Goal: Task Accomplishment & Management: Manage account settings

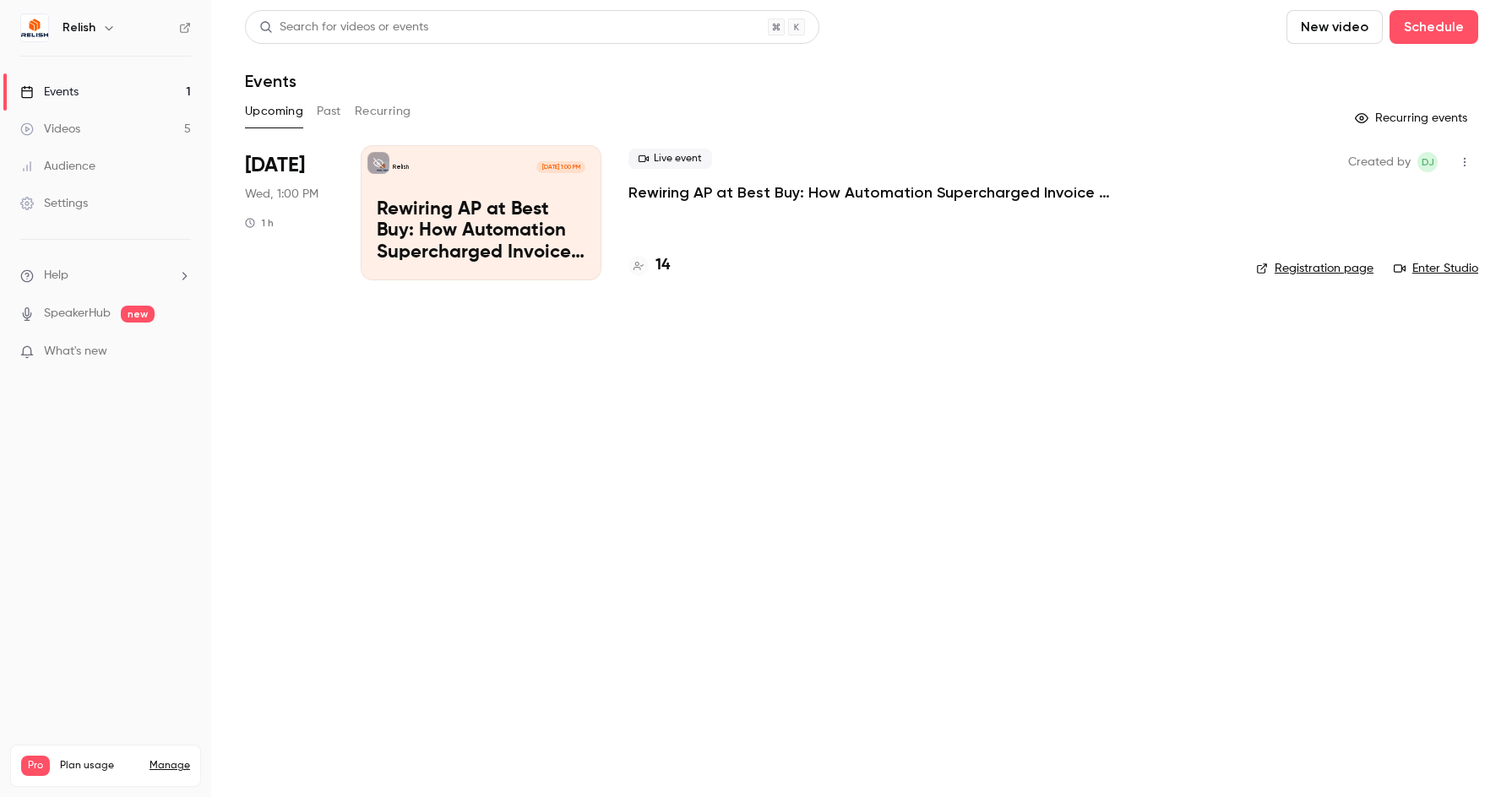
click at [424, 220] on p "Rewiring AP at Best Buy: How Automation Supercharged Invoice Processing & AP Ef…" at bounding box center [481, 232] width 208 height 65
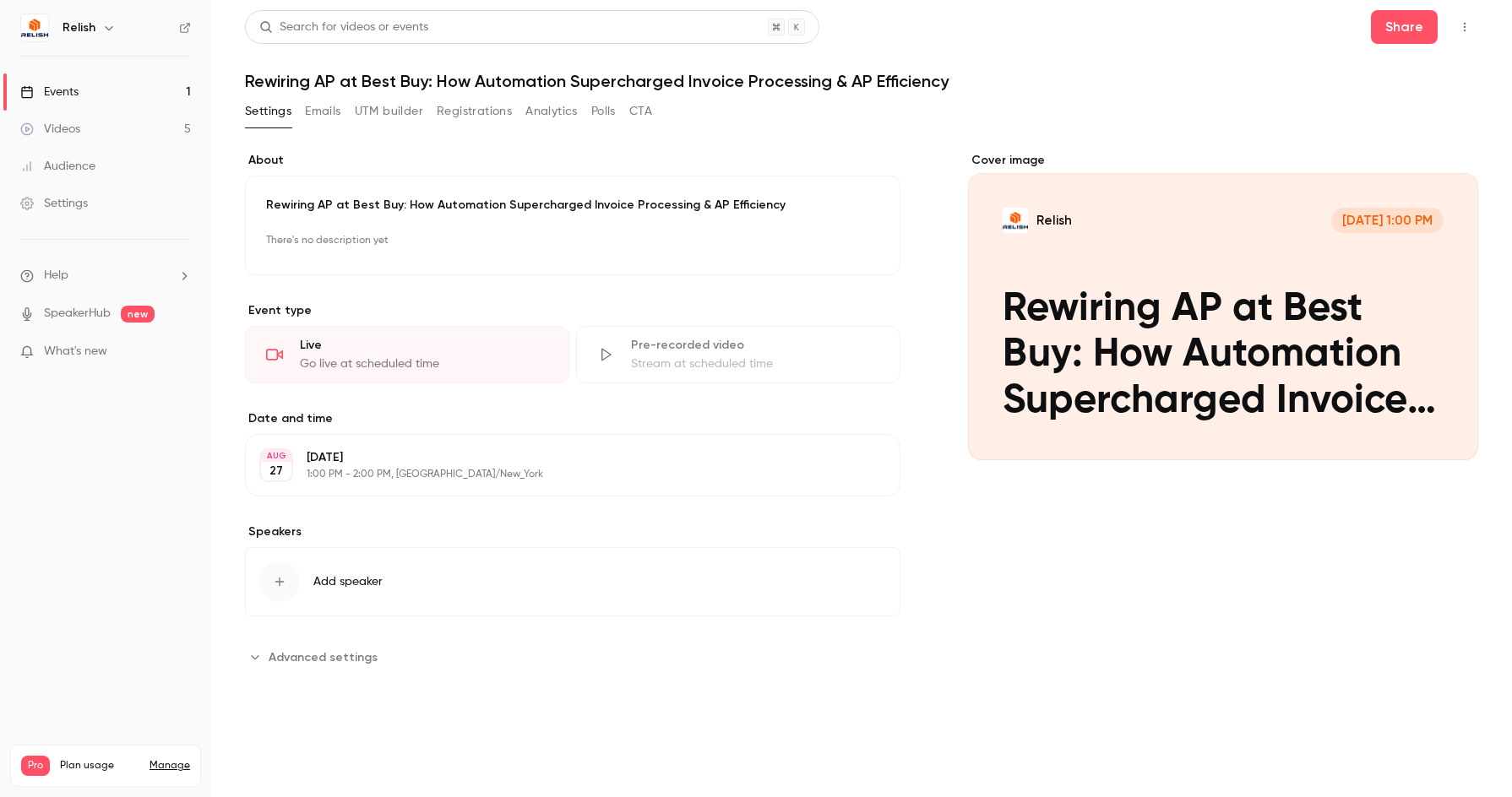
click at [467, 118] on button "Registrations" at bounding box center [474, 112] width 75 height 27
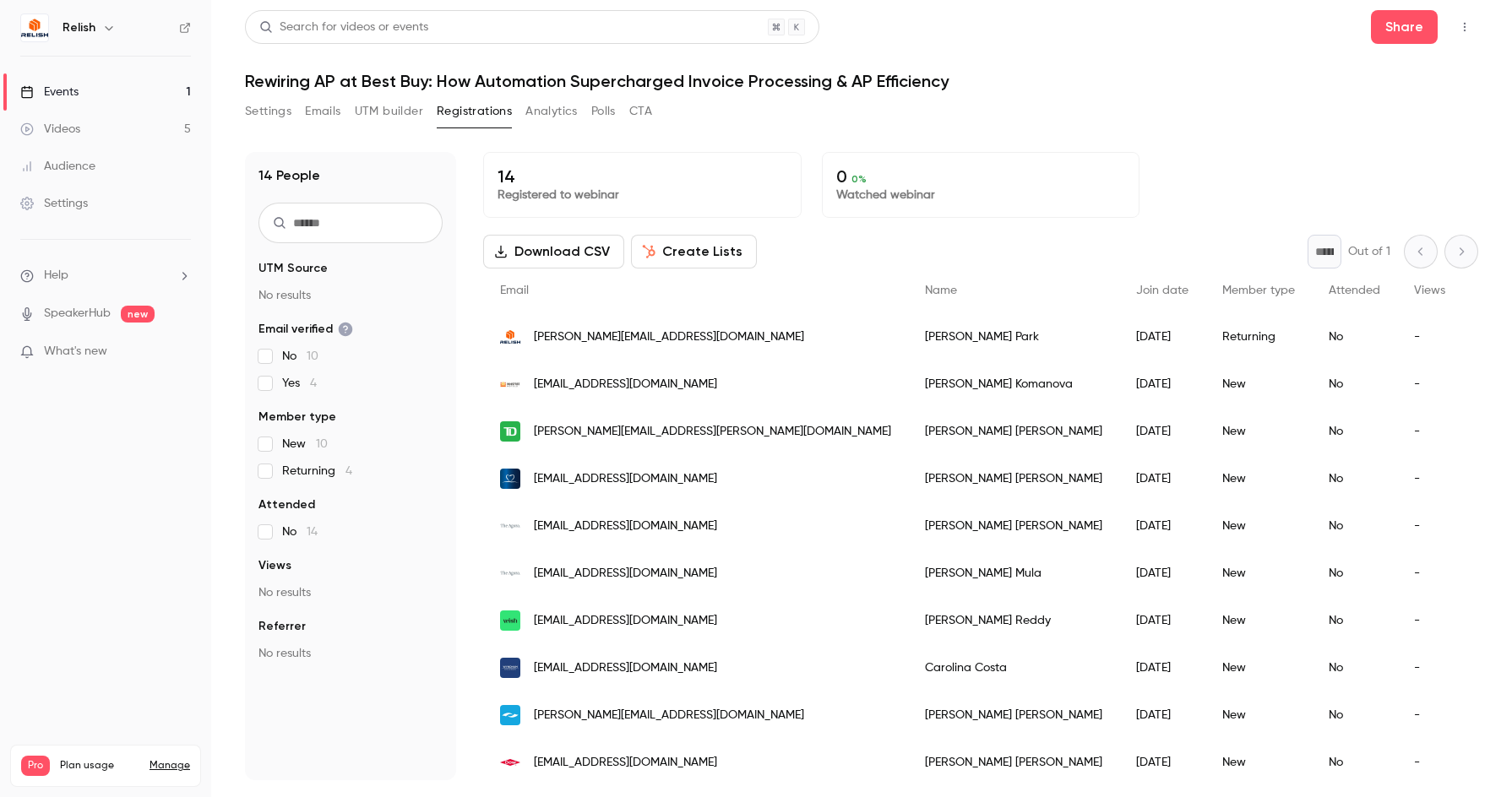
click at [1217, 130] on div "Settings Emails UTM builder Registrations Analytics Polls CTA" at bounding box center [862, 115] width 1234 height 34
click at [1029, 103] on div "Settings Emails UTM builder Registrations Analytics Polls CTA" at bounding box center [862, 115] width 1234 height 34
click at [968, 126] on div "Settings Emails UTM builder Registrations Analytics Polls CTA" at bounding box center [862, 115] width 1234 height 34
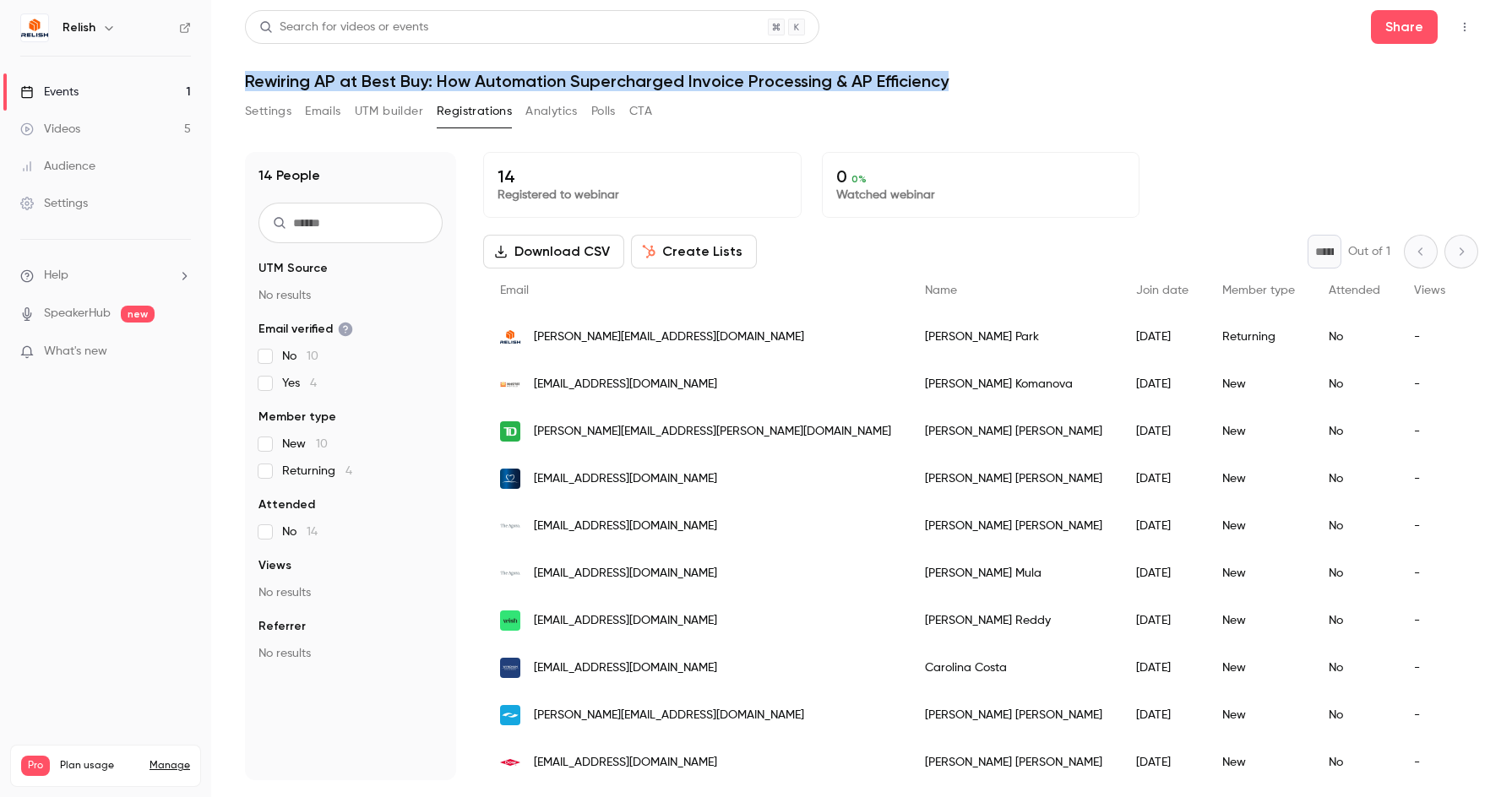
drag, startPoint x: 782, startPoint y: 61, endPoint x: 245, endPoint y: 81, distance: 537.4
click at [245, 81] on h1 "Rewiring AP at Best Buy: How Automation Supercharged Invoice Processing & AP Ef…" at bounding box center [862, 81] width 1234 height 20
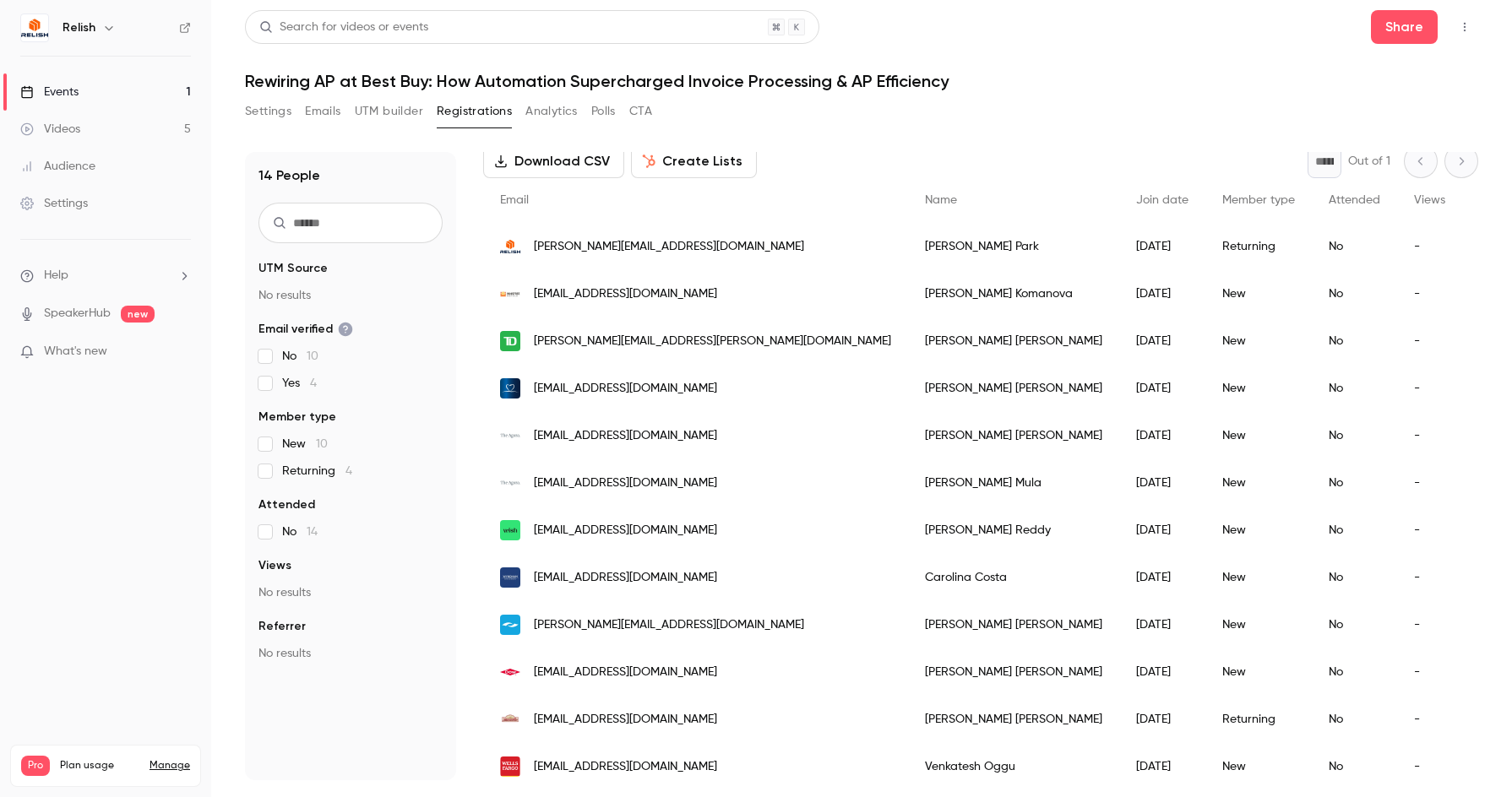
scroll to position [207, 0]
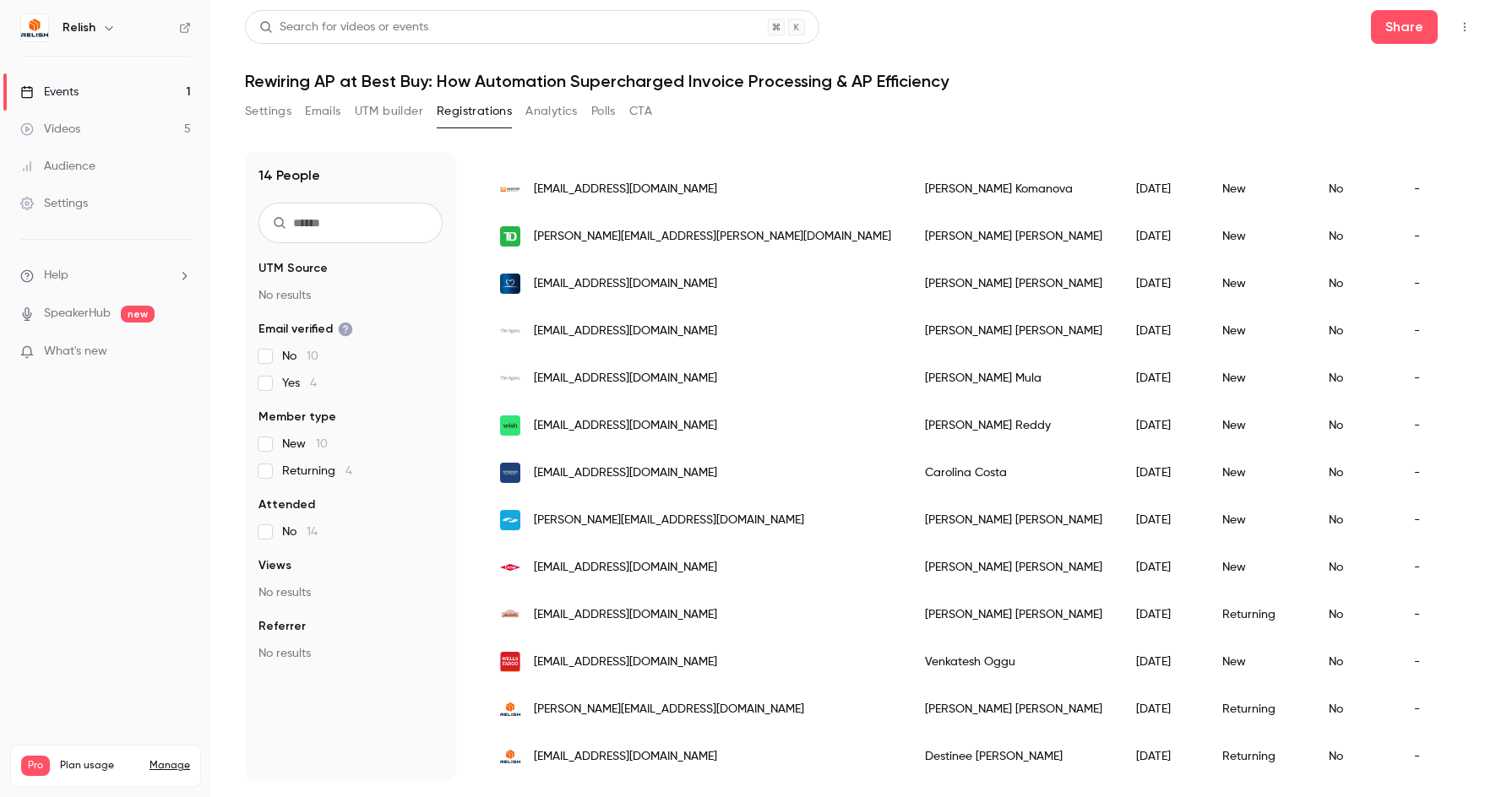
click at [908, 513] on div "[PERSON_NAME]" at bounding box center [1014, 520] width 211 height 48
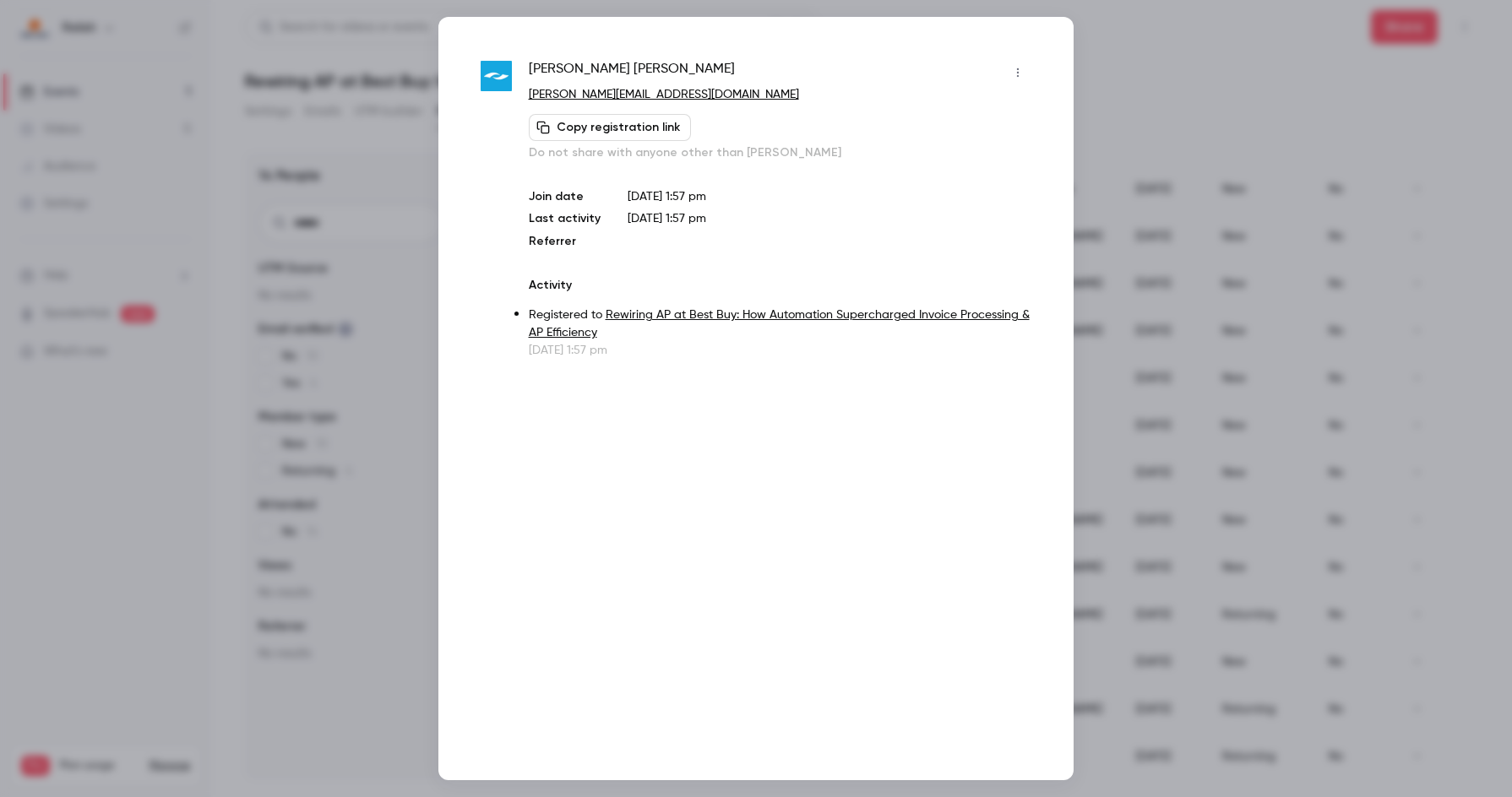
click at [1140, 54] on div at bounding box center [756, 398] width 1512 height 797
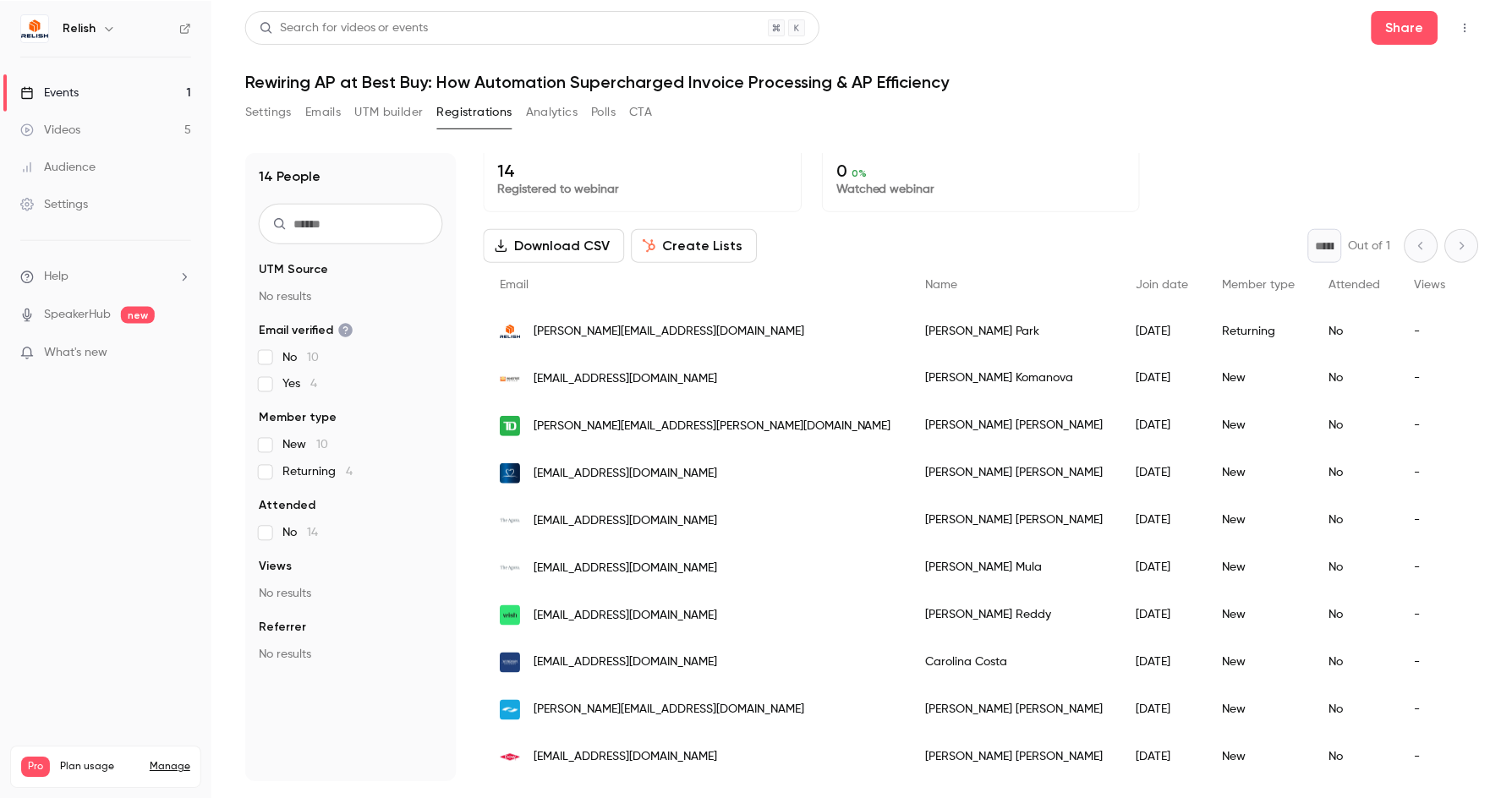
scroll to position [0, 0]
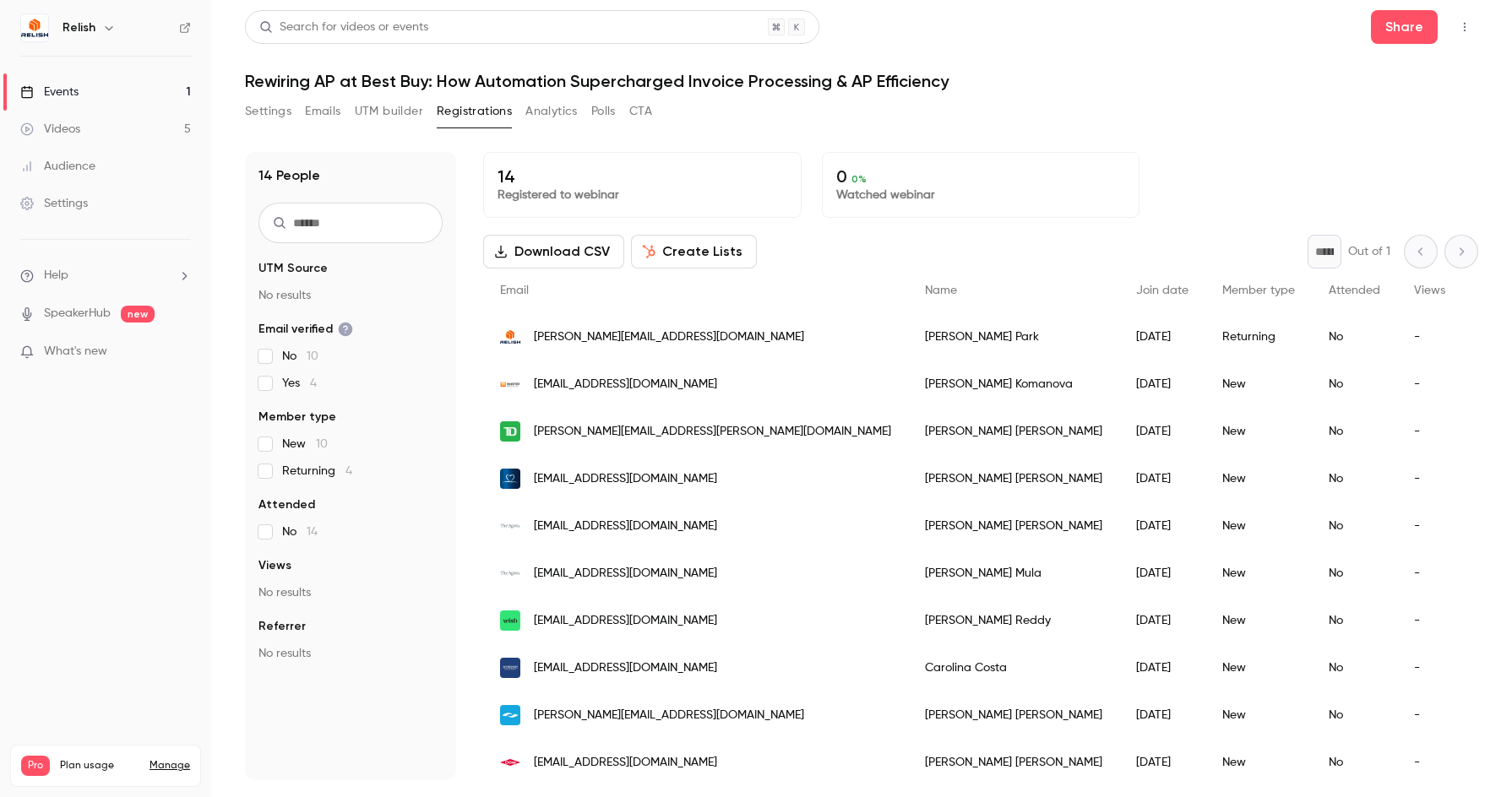
click at [1016, 96] on div "Search for videos or events Share Rewiring AP at Best Buy: How Automation Super…" at bounding box center [862, 394] width 1234 height 770
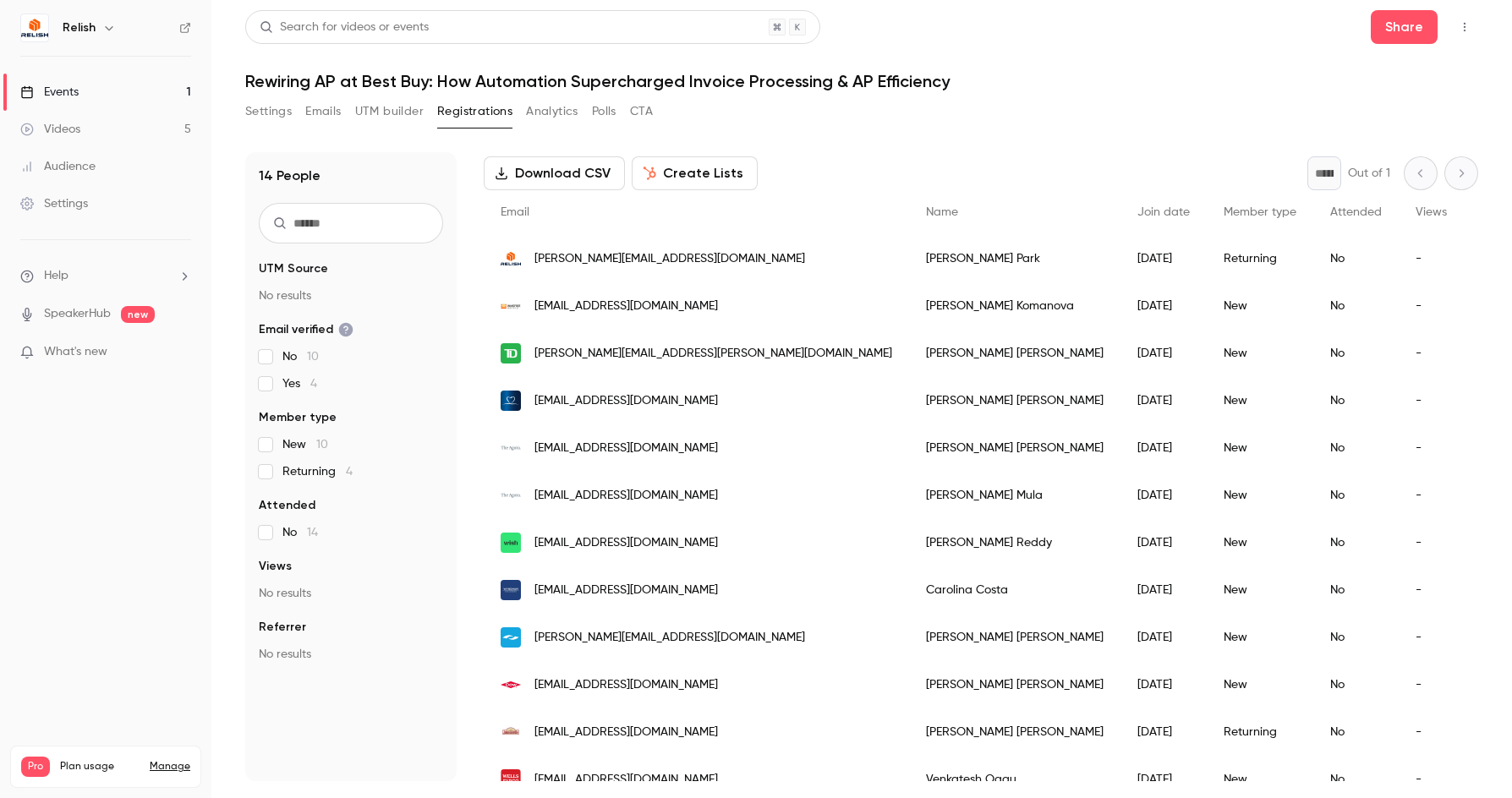
scroll to position [39, 0]
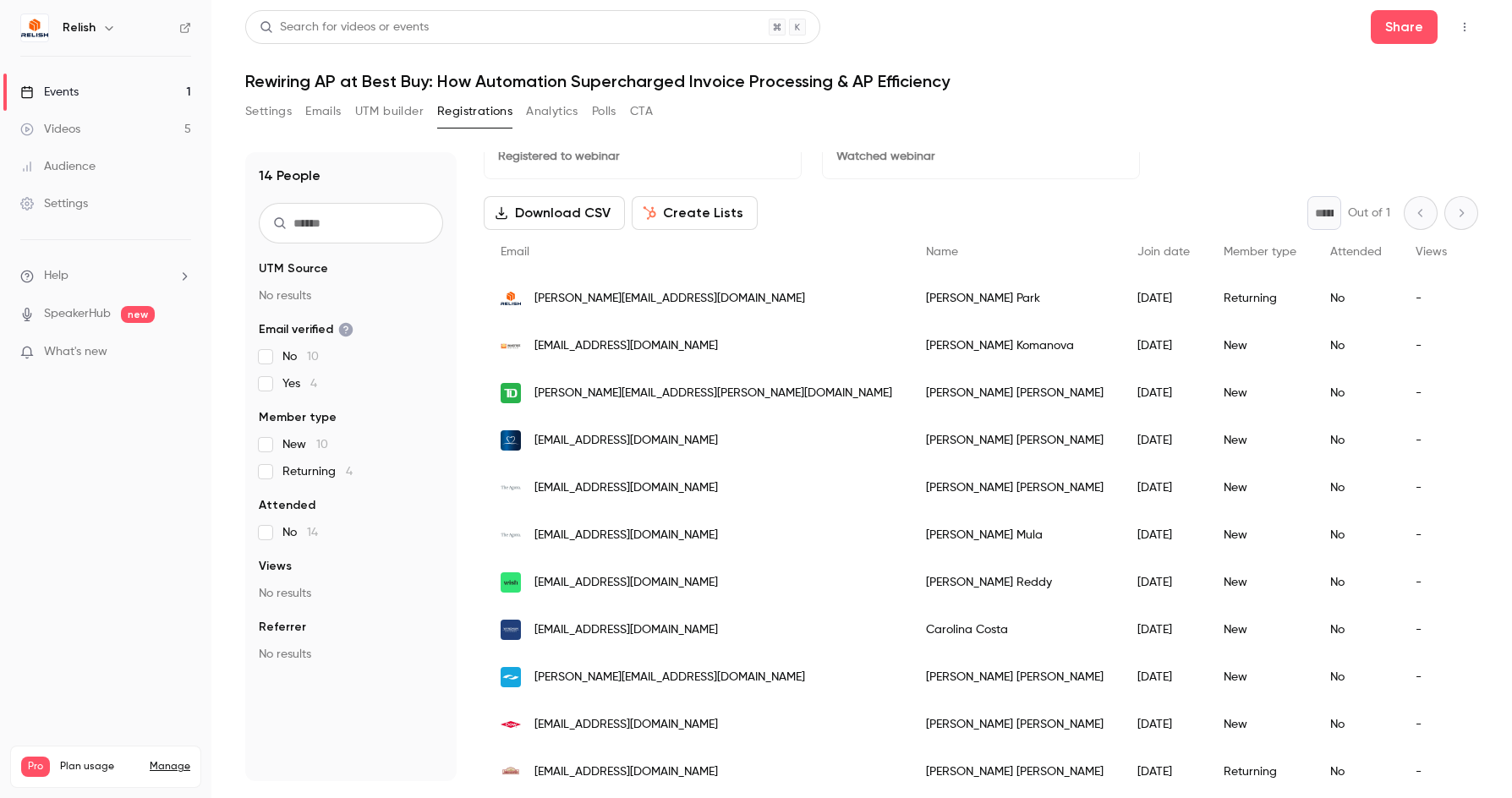
click at [248, 118] on button "Settings" at bounding box center [269, 112] width 47 height 27
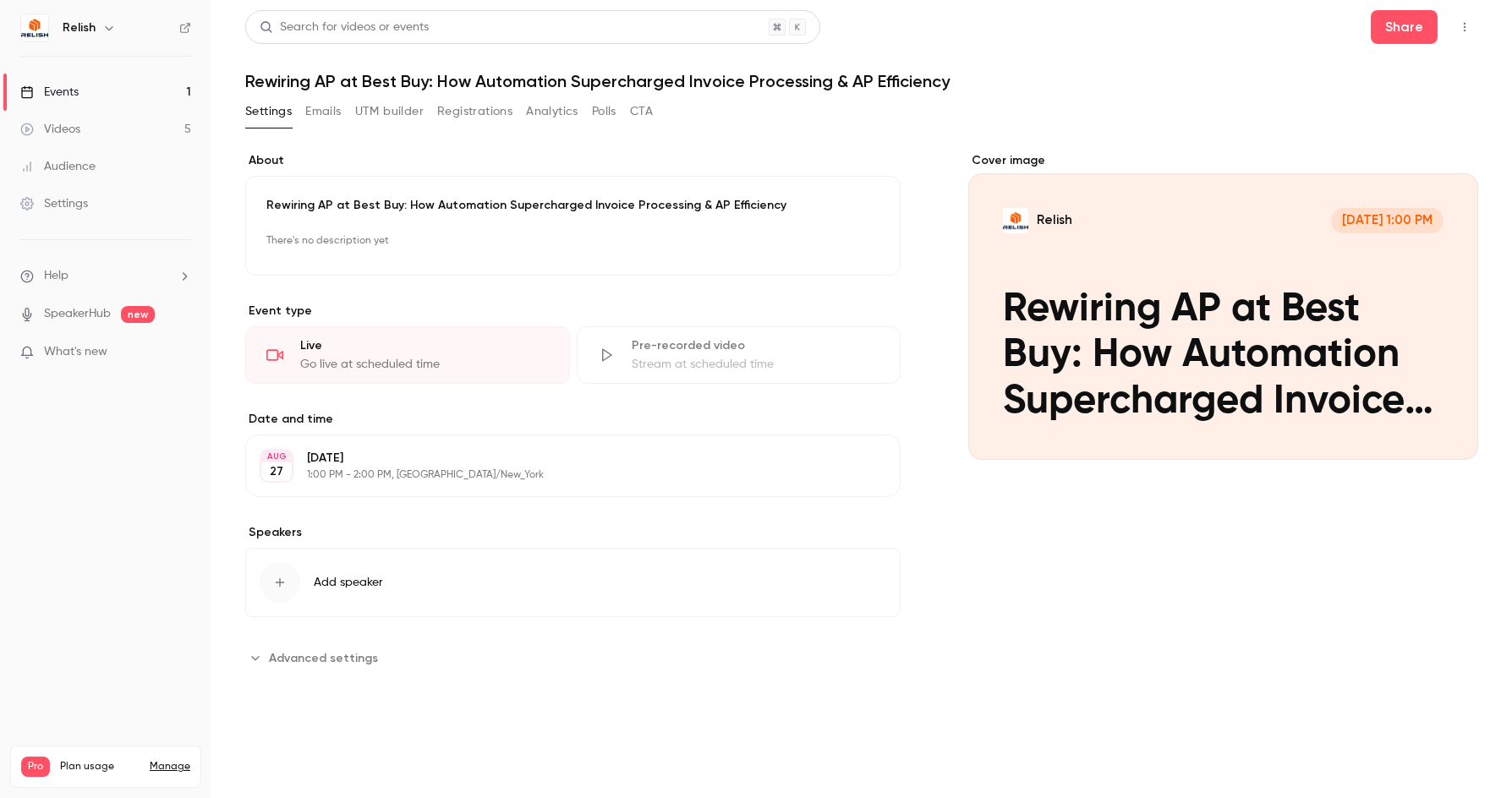
click at [459, 118] on button "Registrations" at bounding box center [475, 112] width 75 height 27
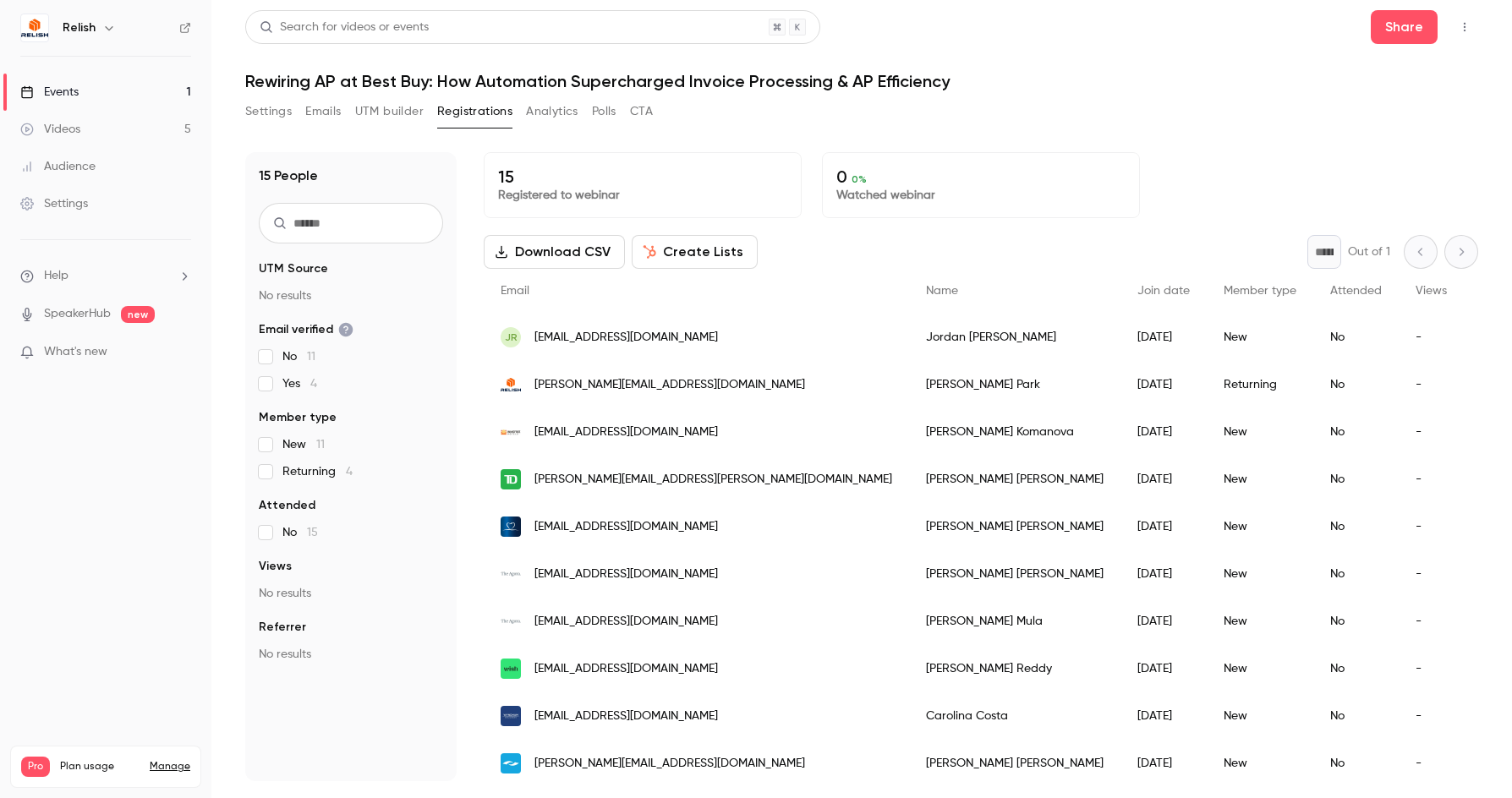
click at [1225, 160] on div "15 Registered to webinar 0 0 % Watched webinar" at bounding box center [981, 185] width 994 height 66
click at [1210, 132] on div "15 People UTM Source No results Email verified No 11 Yes 4 Member type New 11 R…" at bounding box center [862, 456] width 1233 height 649
click at [1174, 135] on div "15 People UTM Source No results Email verified No 11 Yes 4 Member type New 11 R…" at bounding box center [862, 456] width 1233 height 649
click at [1101, 129] on div "Settings Emails UTM builder Registrations Analytics Polls CTA" at bounding box center [862, 115] width 1233 height 34
click at [1117, 101] on div "Settings Emails UTM builder Registrations Analytics Polls CTA" at bounding box center [862, 115] width 1233 height 34
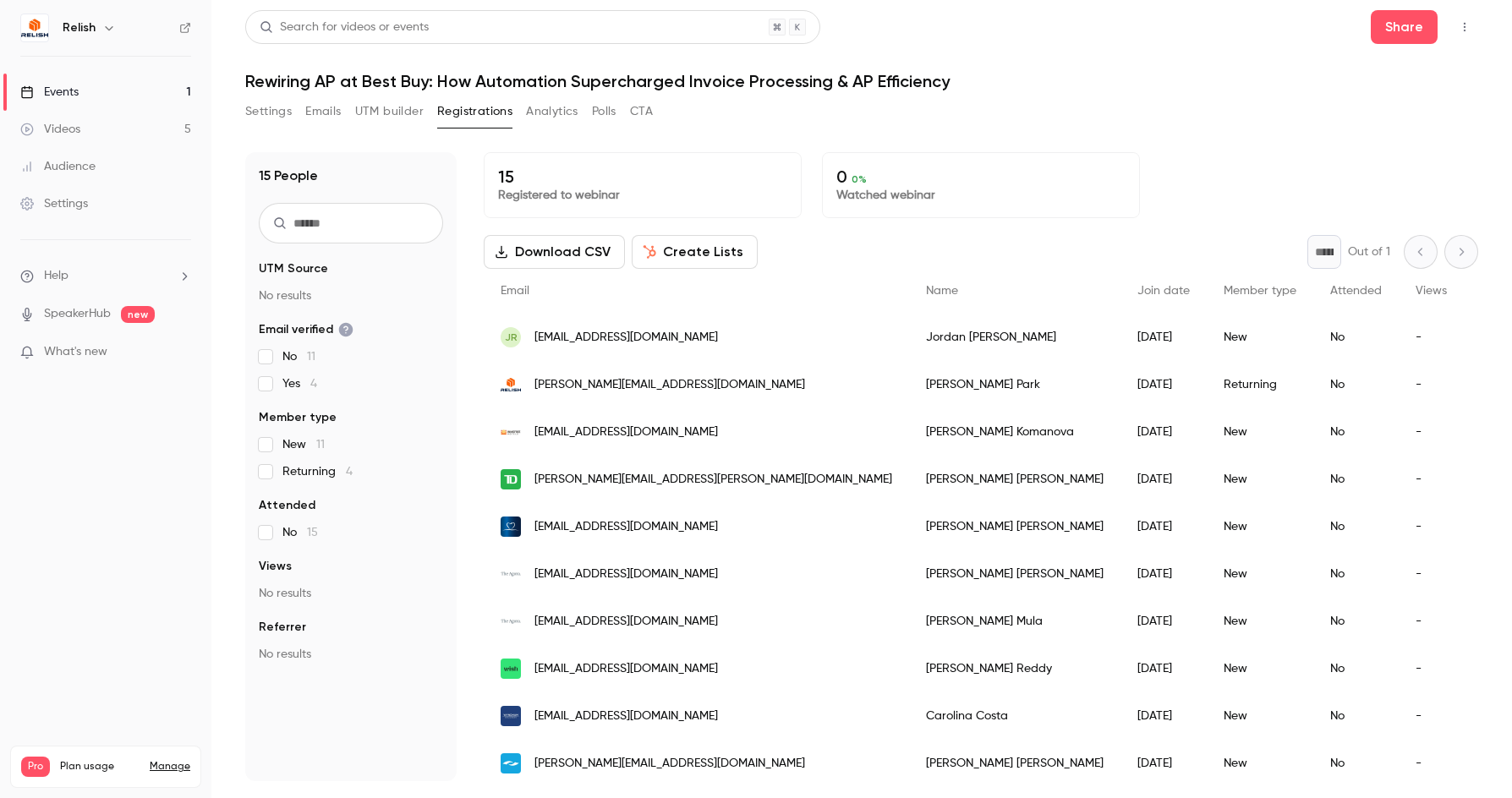
click at [93, 93] on link "Events 1" at bounding box center [105, 92] width 212 height 37
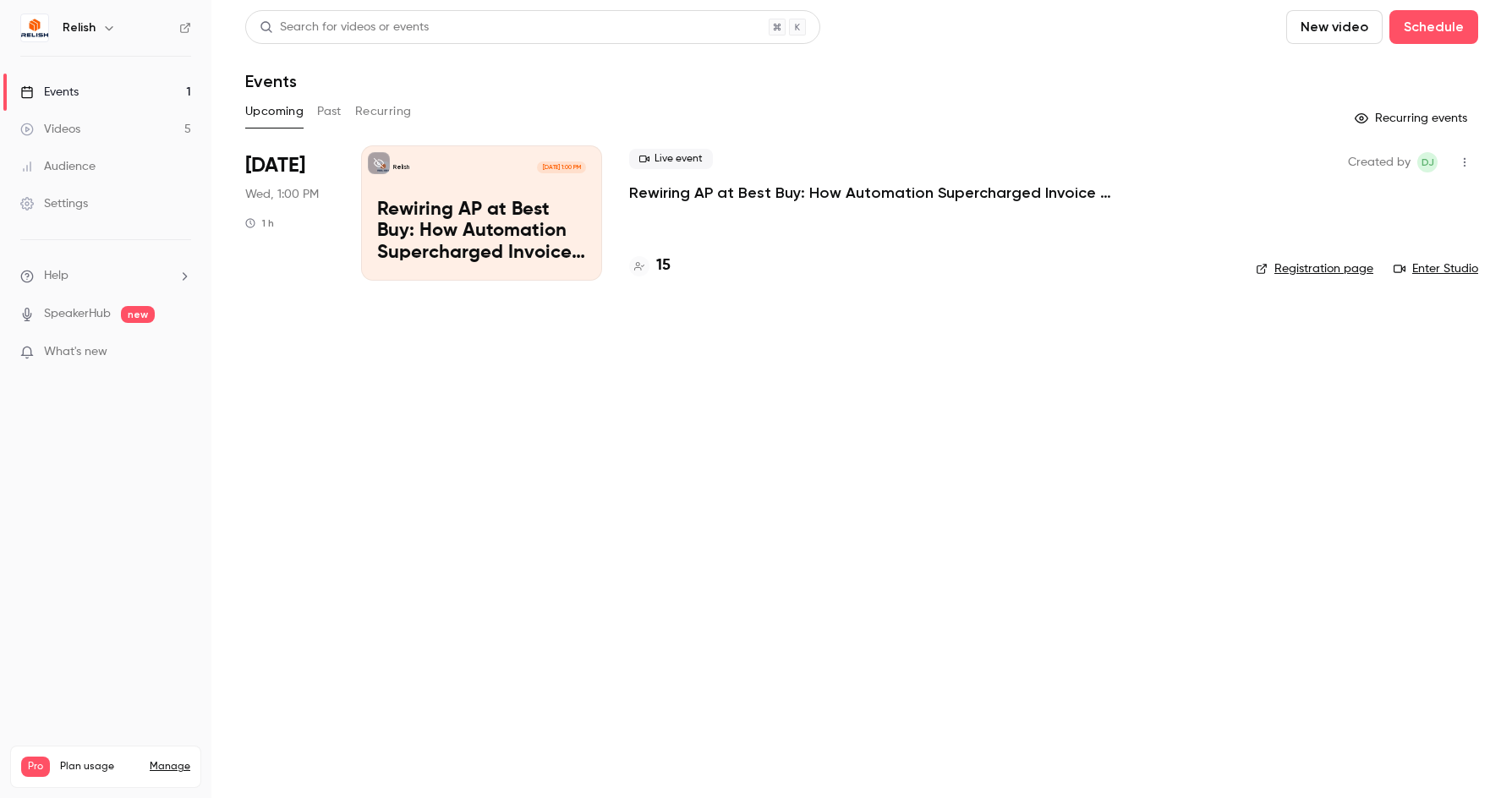
click at [318, 115] on button "Past" at bounding box center [329, 112] width 24 height 27
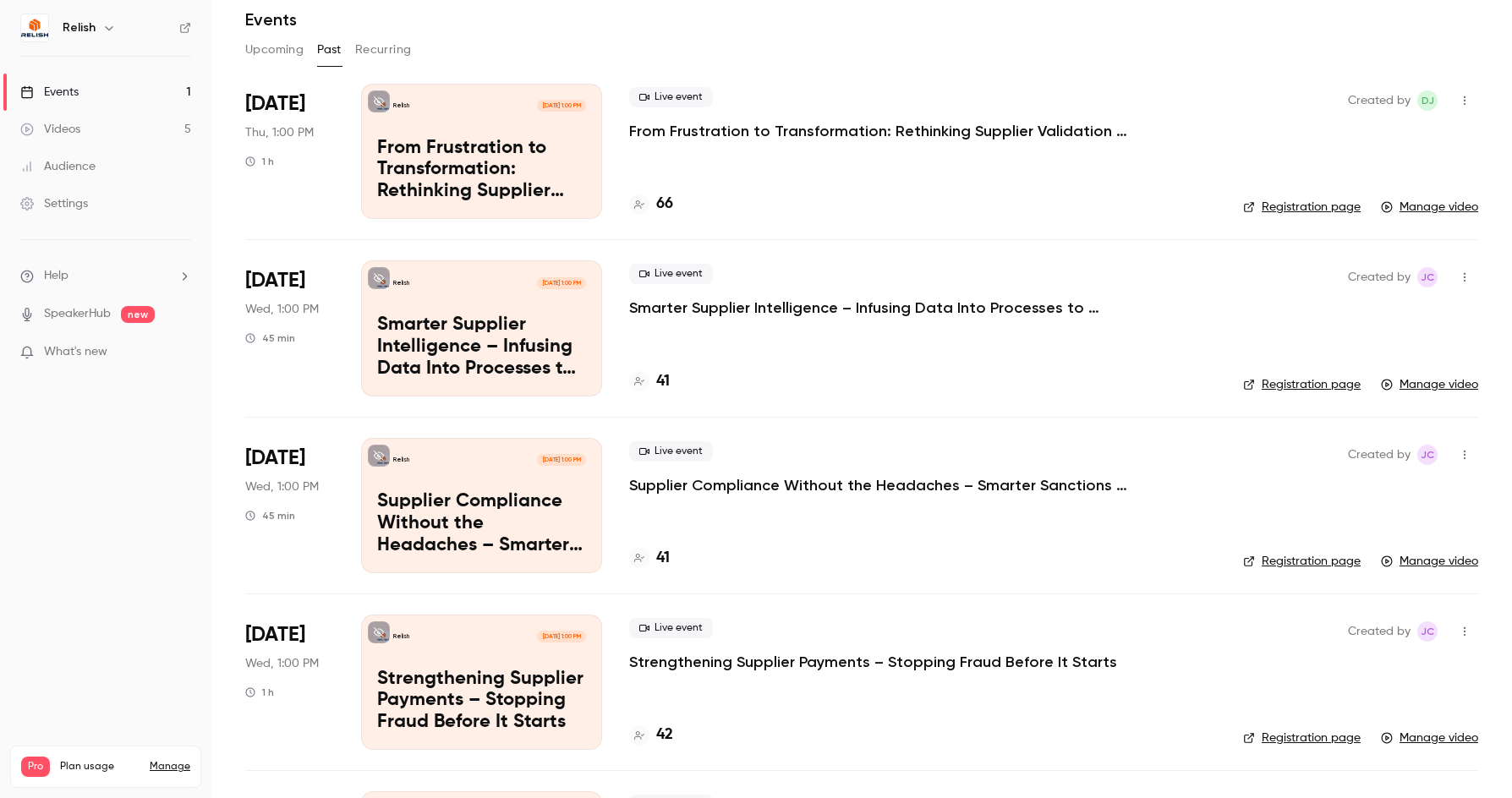
scroll to position [221, 0]
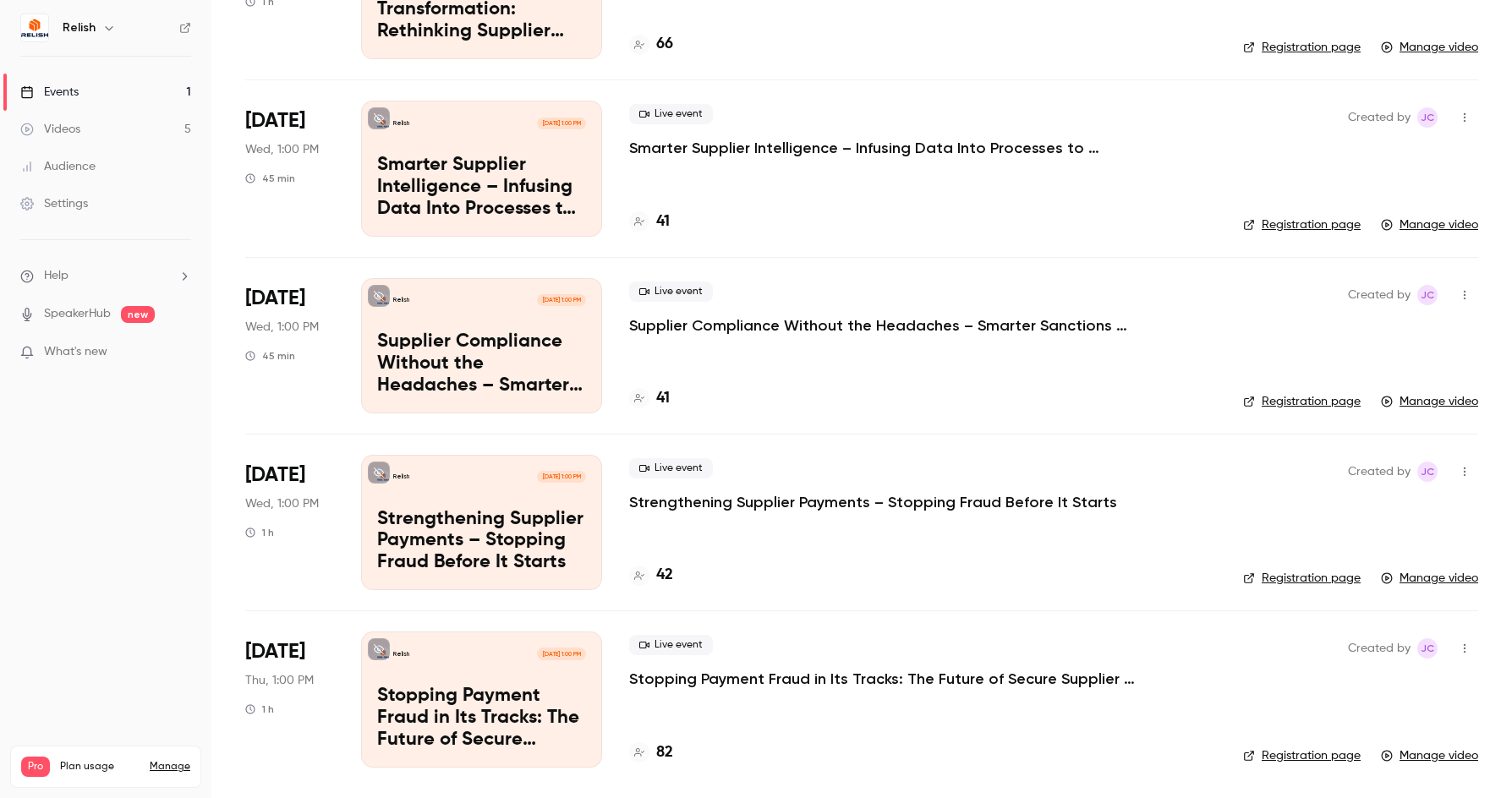
click at [1033, 685] on p "Stopping Payment Fraud in Its Tracks: The Future of Secure Supplier Onboarding" at bounding box center [882, 678] width 508 height 20
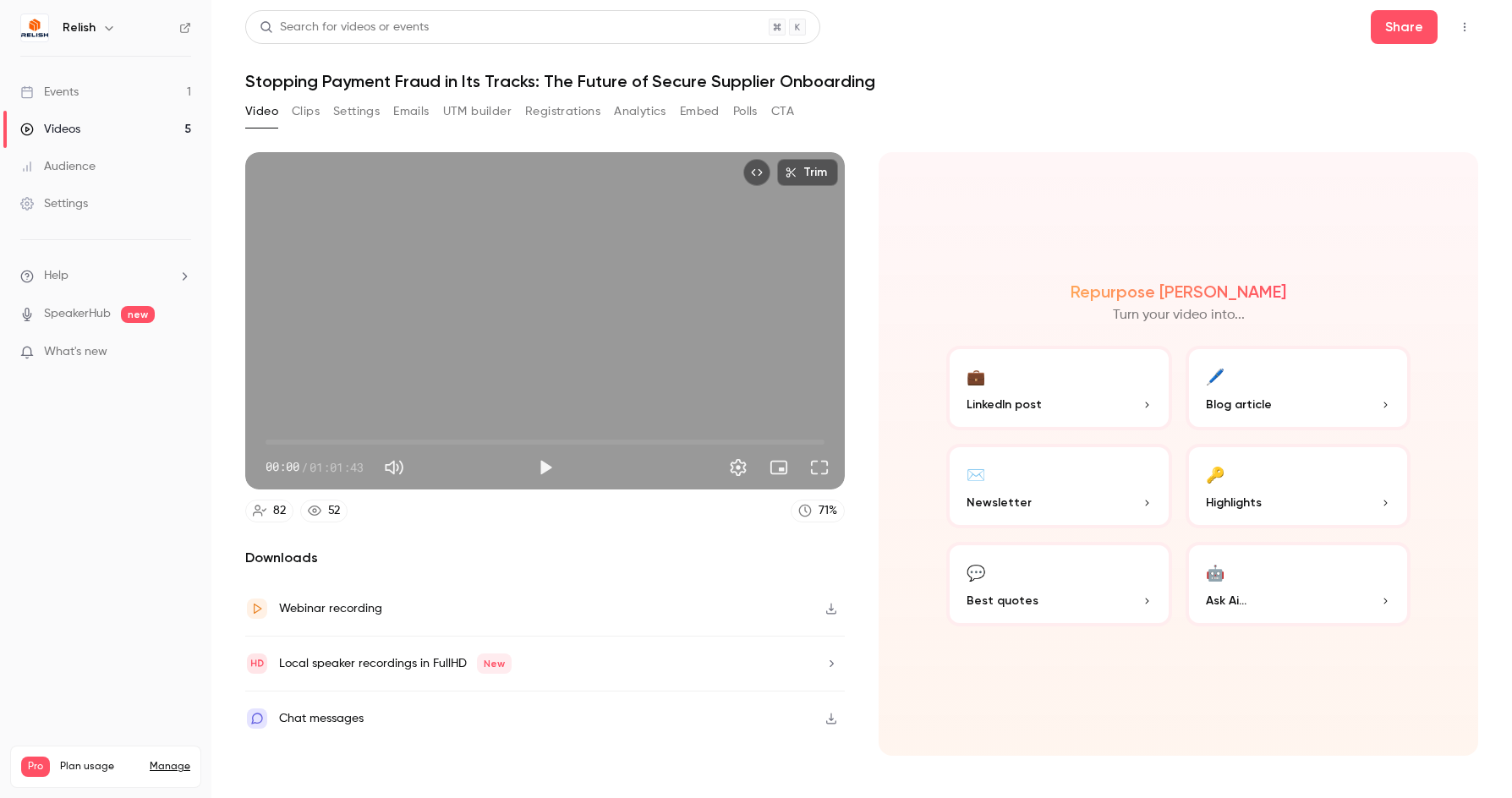
click at [553, 116] on button "Registrations" at bounding box center [562, 112] width 75 height 27
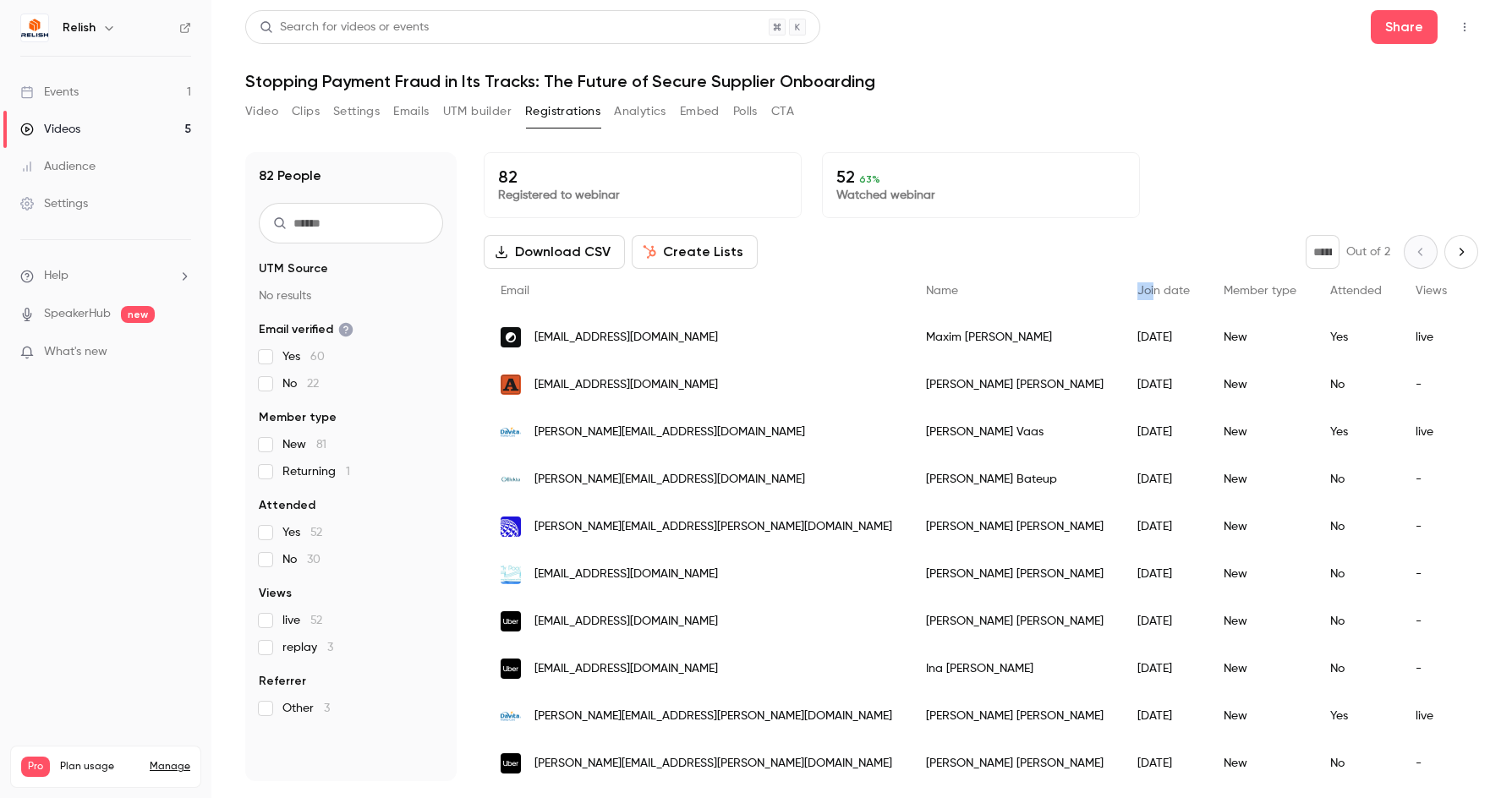
drag, startPoint x: 936, startPoint y: 289, endPoint x: 955, endPoint y: 293, distance: 19.4
click at [1121, 313] on div "Join date" at bounding box center [1164, 291] width 86 height 45
click at [1138, 289] on span "Join date" at bounding box center [1164, 290] width 53 height 12
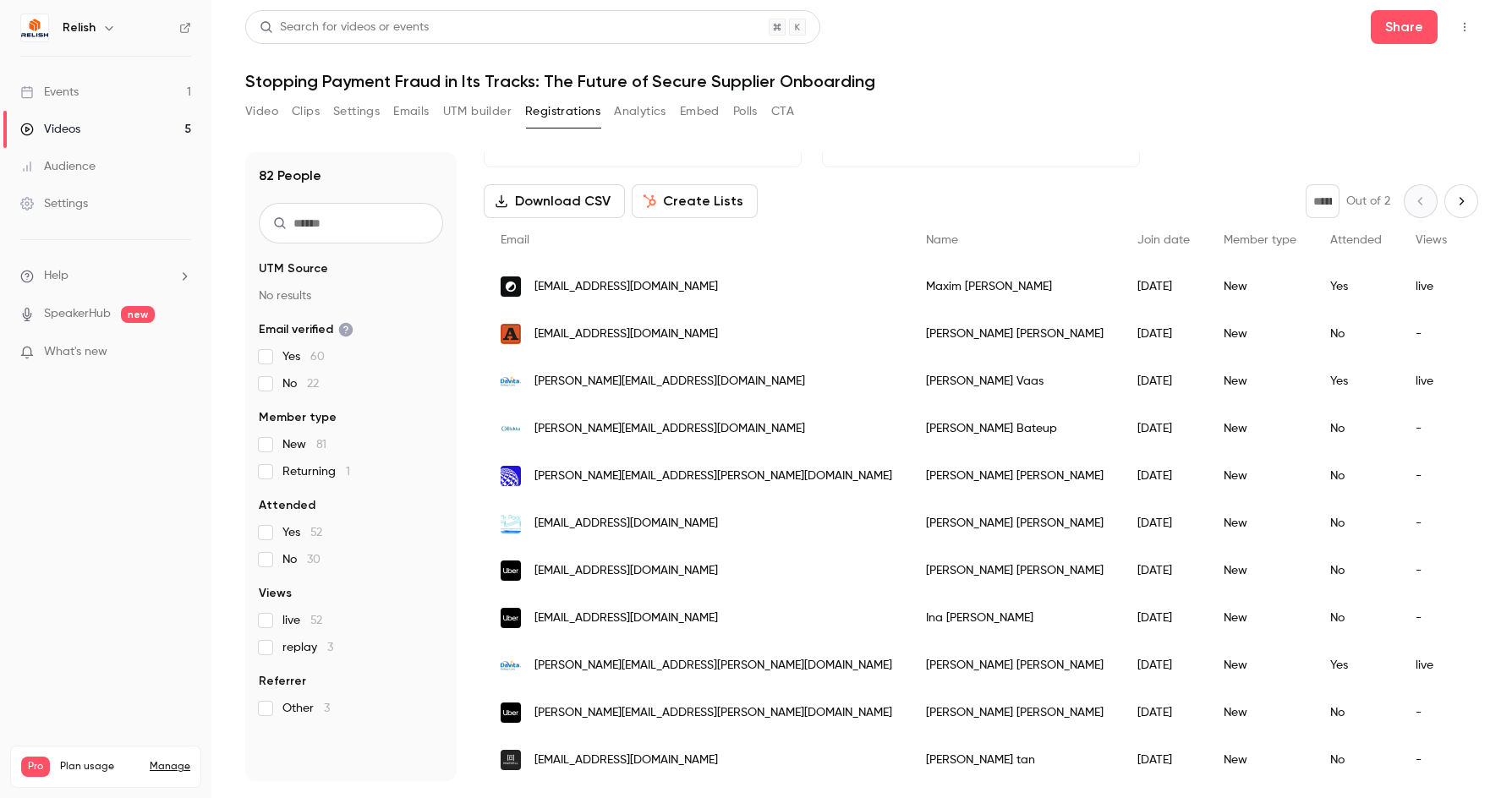
scroll to position [85, 0]
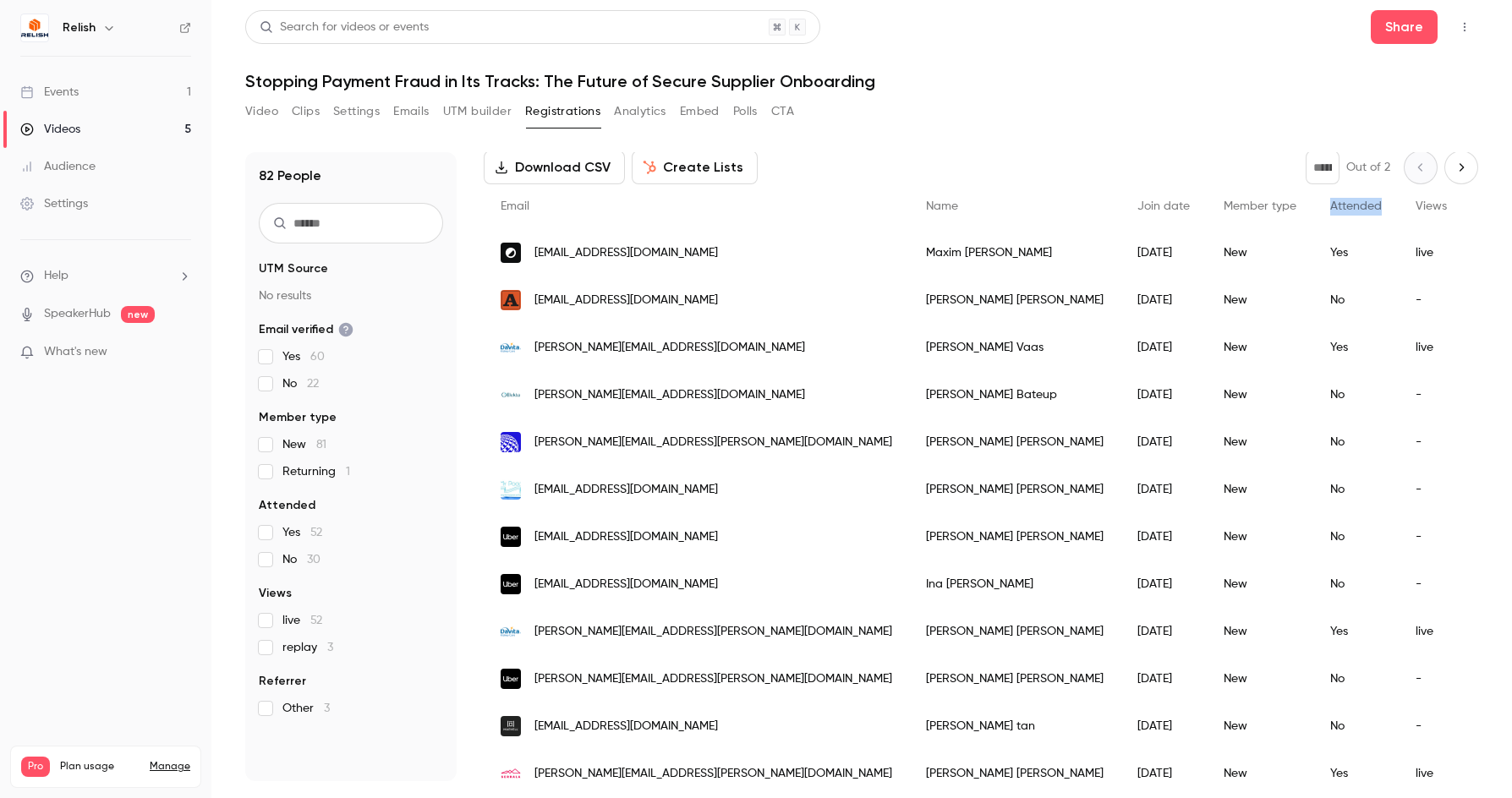
drag, startPoint x: 1162, startPoint y: 210, endPoint x: 1190, endPoint y: 205, distance: 28.4
click at [1331, 205] on span "Attended" at bounding box center [1356, 207] width 52 height 12
click at [269, 114] on button "Video" at bounding box center [262, 112] width 33 height 27
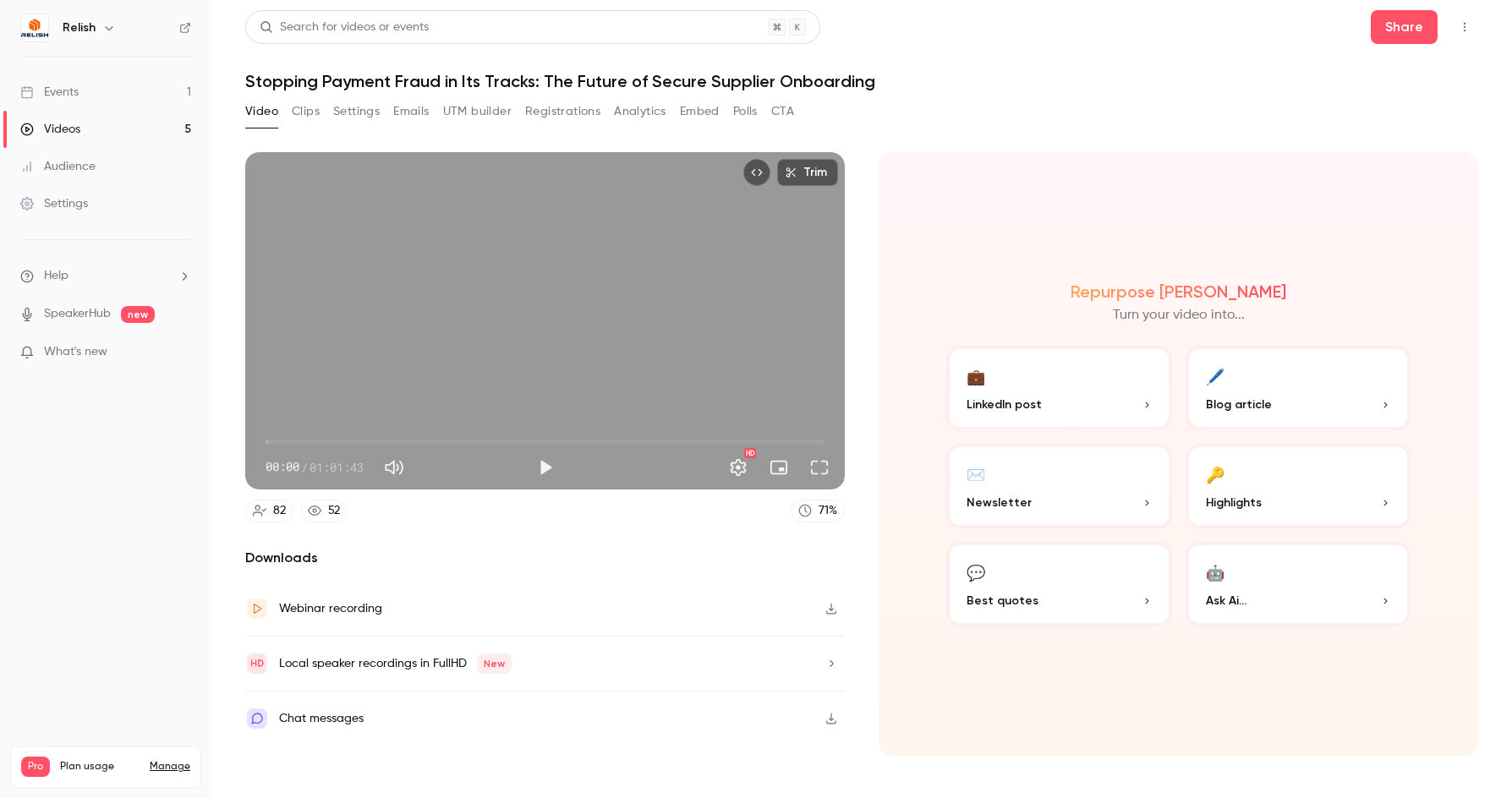
click at [568, 111] on button "Registrations" at bounding box center [562, 112] width 75 height 27
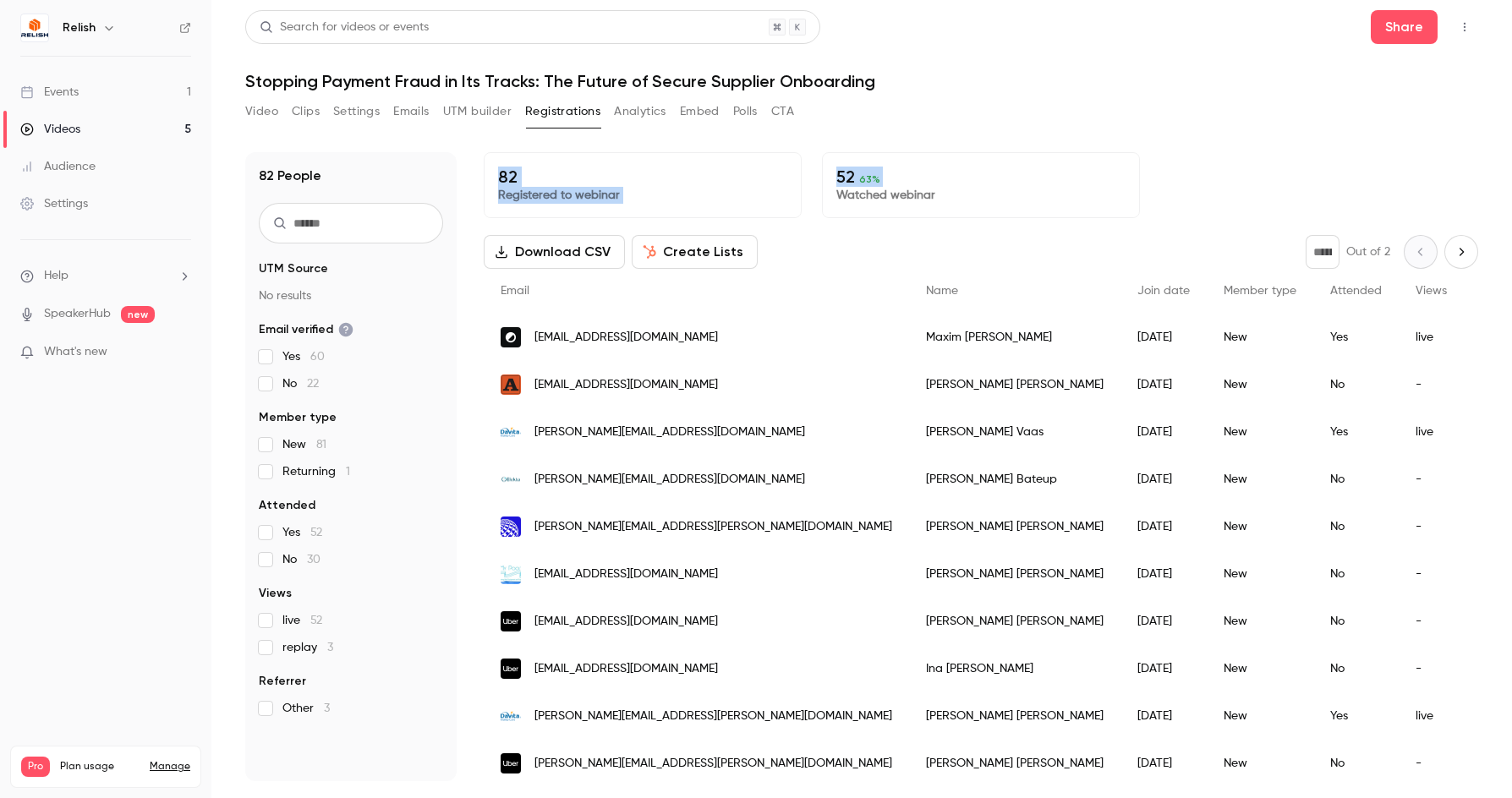
drag, startPoint x: 495, startPoint y: 172, endPoint x: 835, endPoint y: 188, distance: 340.4
click at [835, 188] on div "82 Registered to webinar 52 63 % Watched webinar" at bounding box center [981, 185] width 994 height 66
click at [1068, 75] on h1 "Stopping Payment Fraud in Its Tracks: The Future of Secure Supplier Onboarding" at bounding box center [862, 81] width 1233 height 20
click at [60, 94] on div "Events" at bounding box center [50, 92] width 58 height 17
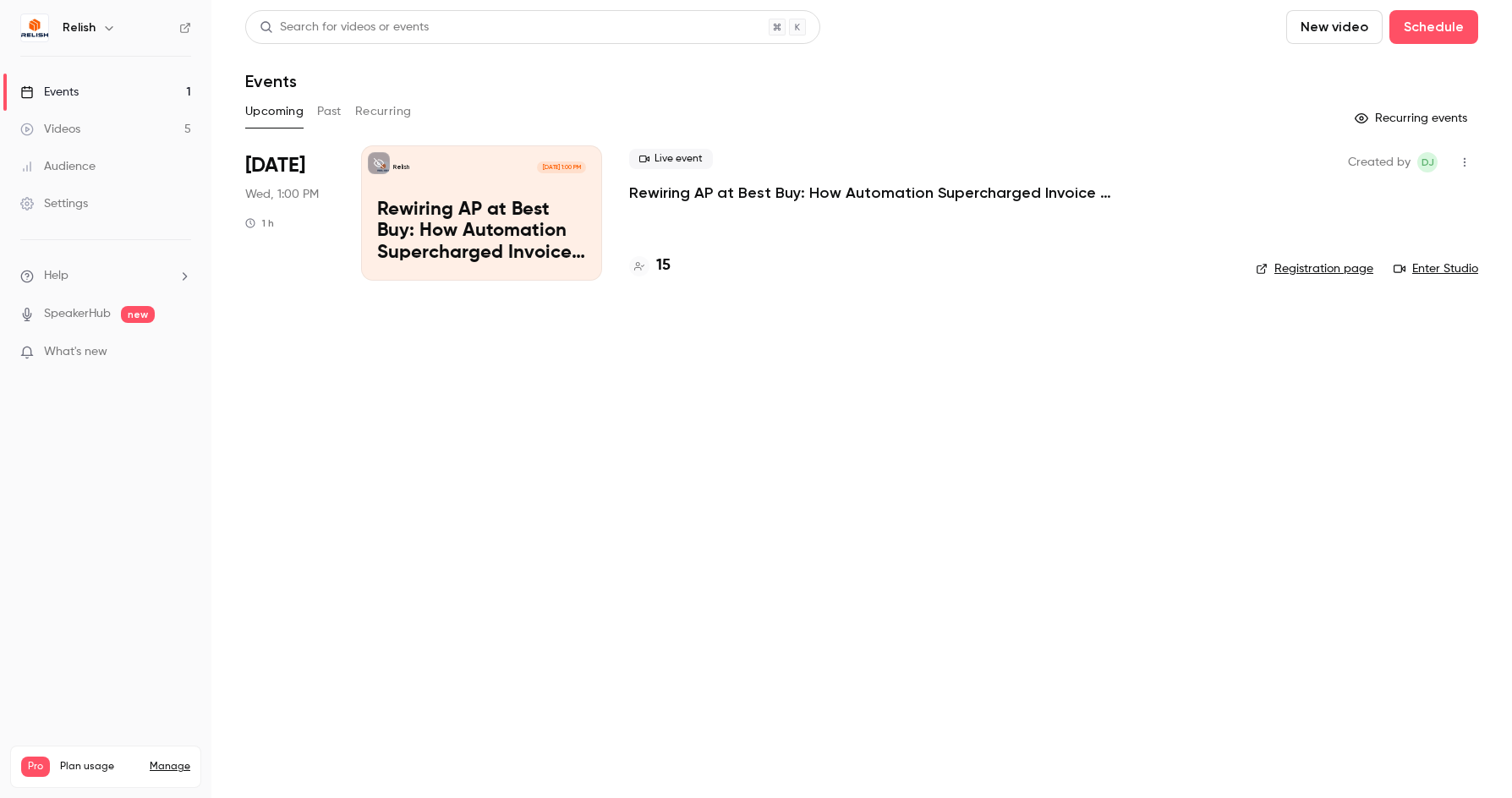
click at [773, 551] on main "Search for videos or events New video Schedule Events Upcoming Past Recurring R…" at bounding box center [862, 399] width 1300 height 798
click at [327, 119] on button "Past" at bounding box center [329, 112] width 24 height 27
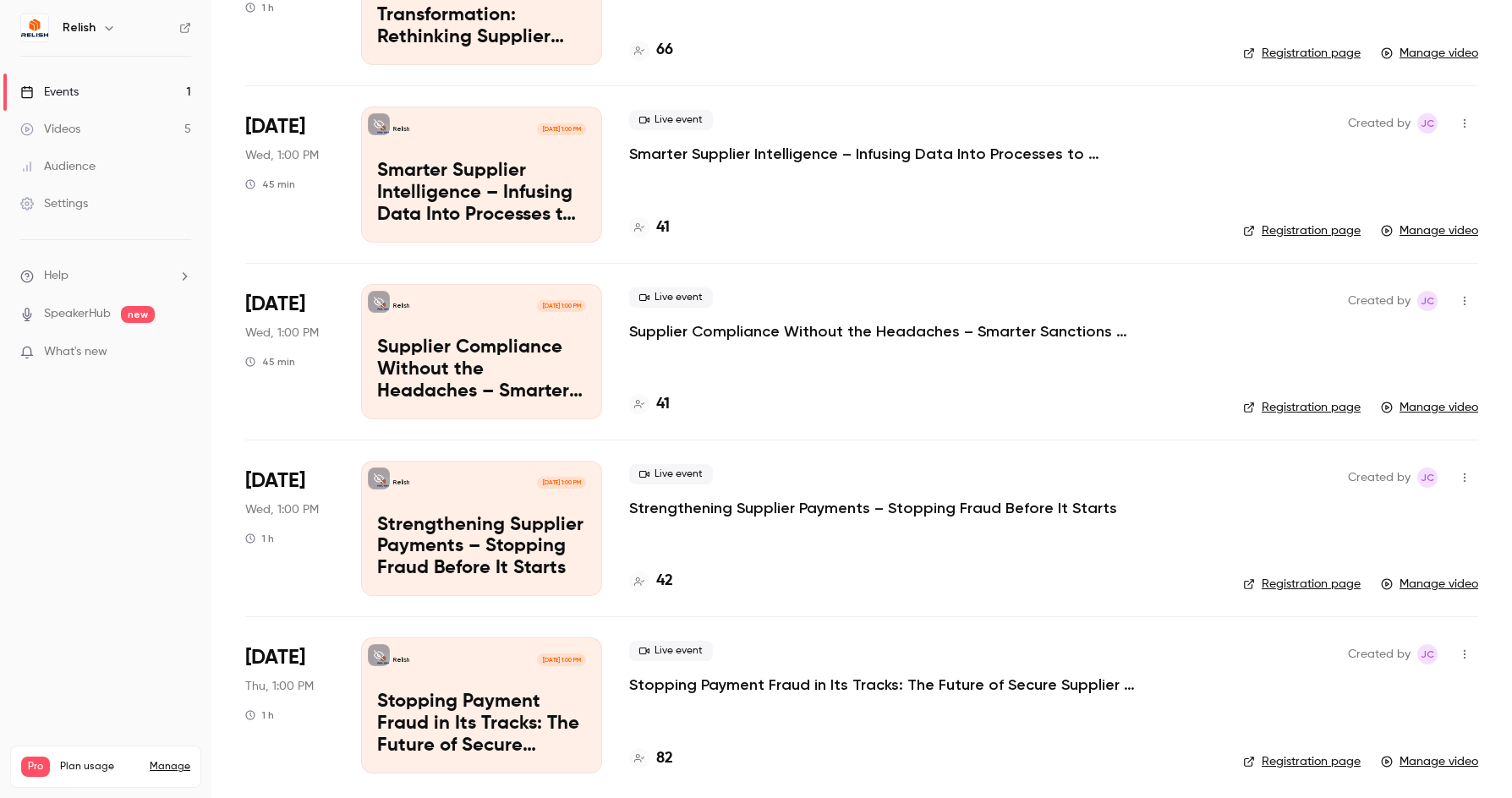
scroll to position [221, 0]
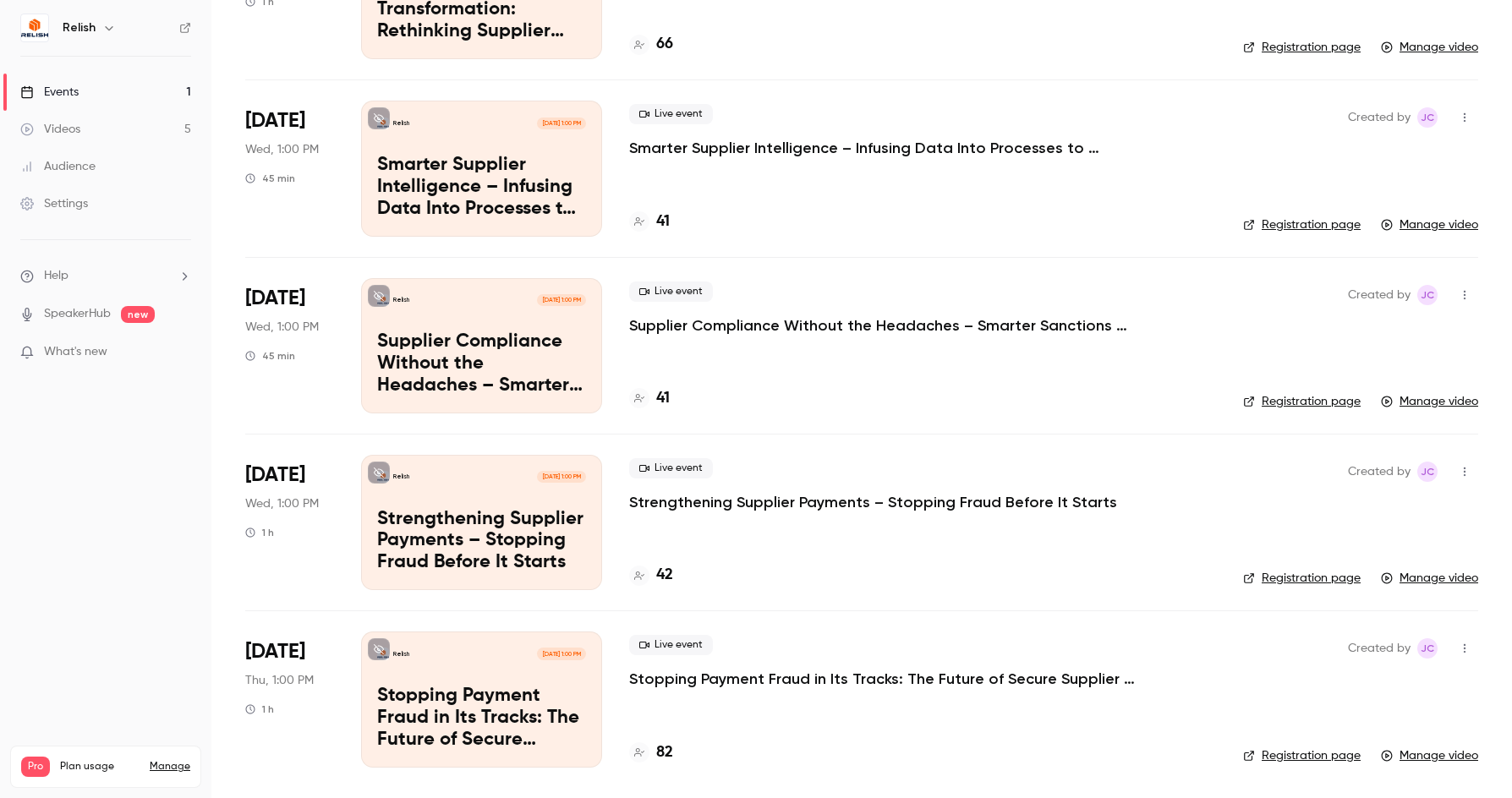
click at [762, 682] on p "Stopping Payment Fraud in Its Tracks: The Future of Secure Supplier Onboarding" at bounding box center [882, 678] width 508 height 20
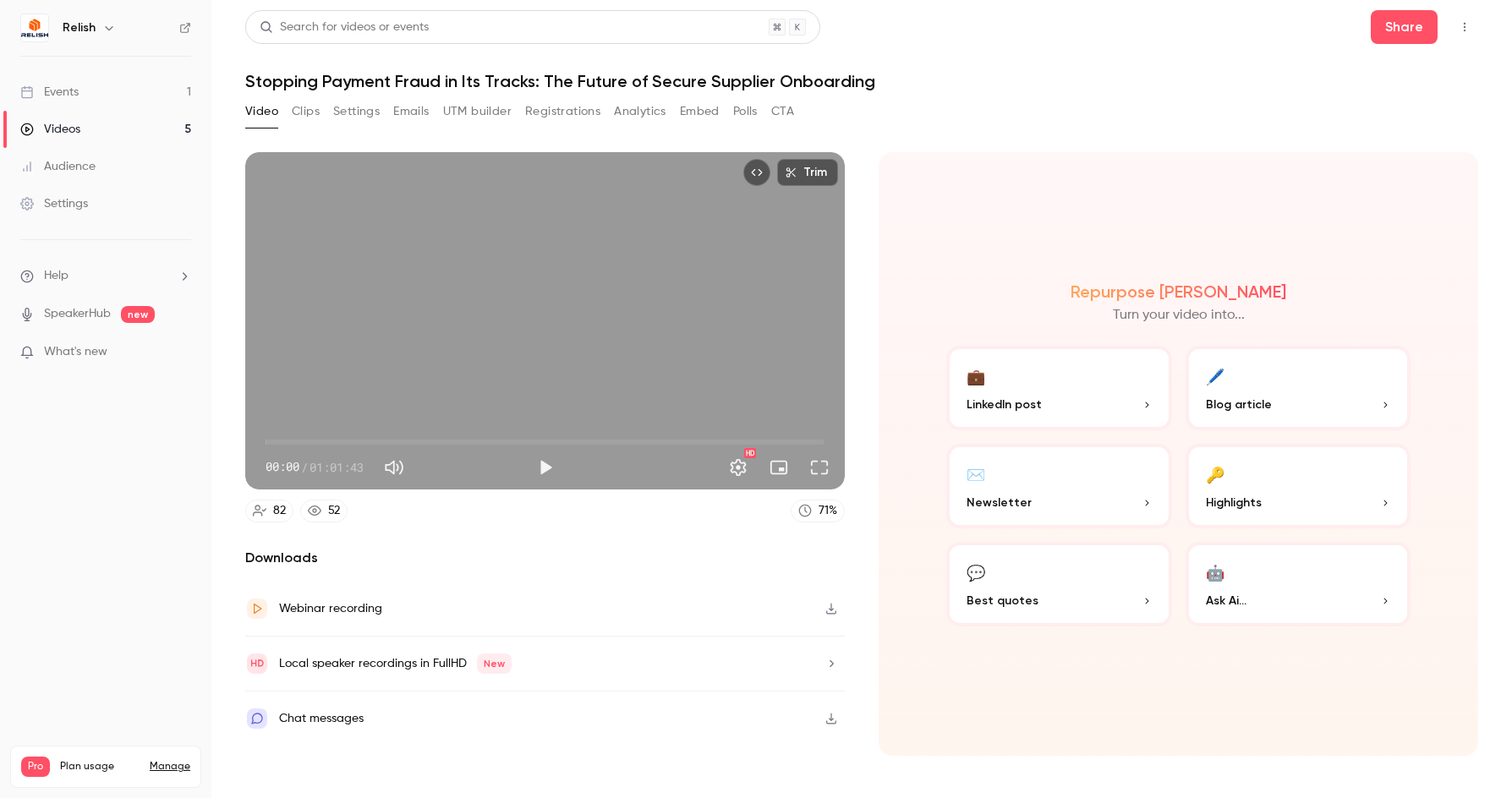
click at [558, 109] on button "Registrations" at bounding box center [562, 112] width 75 height 27
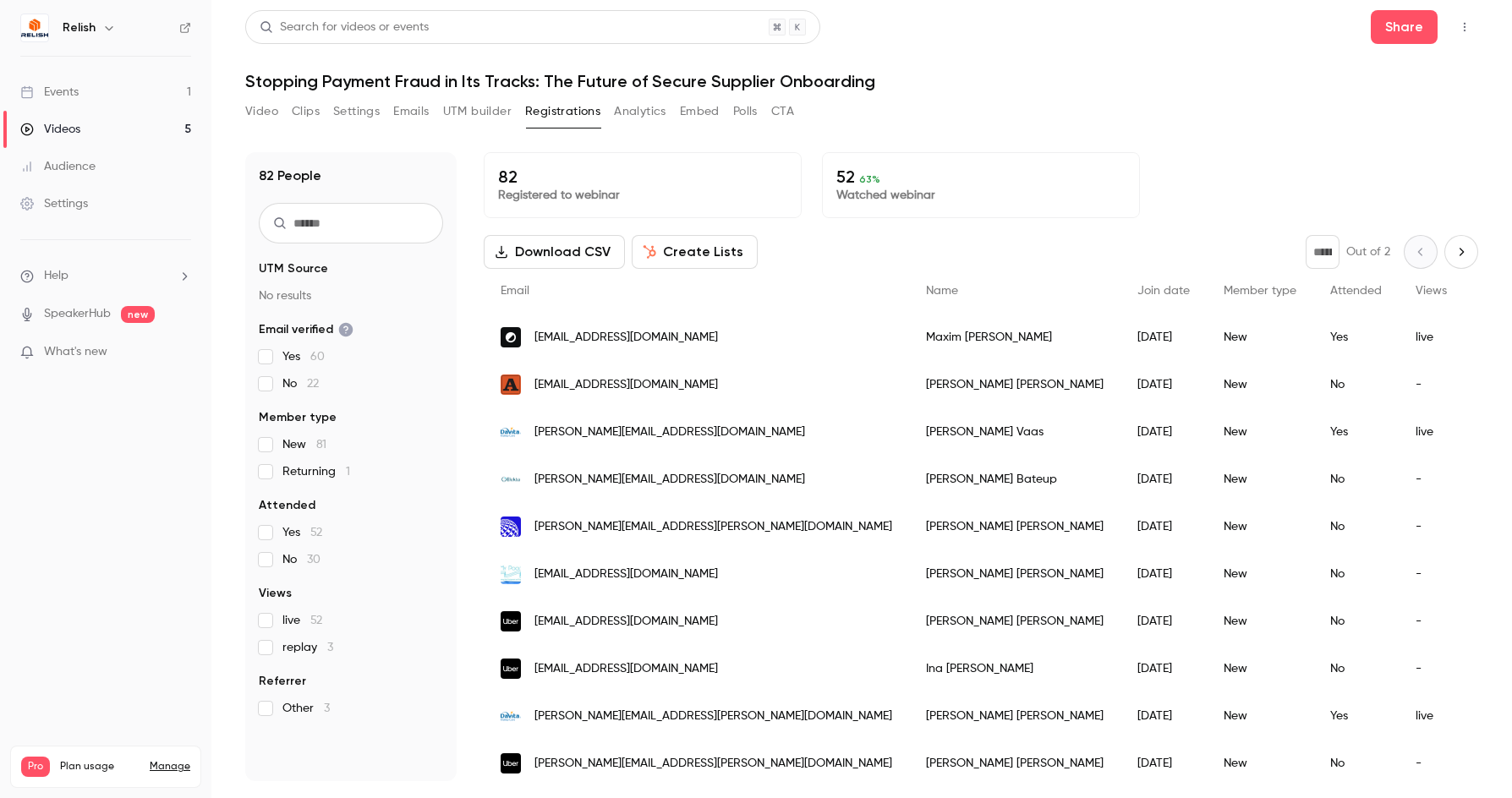
click at [1453, 258] on icon "Next page" at bounding box center [1461, 252] width 19 height 14
type input "*"
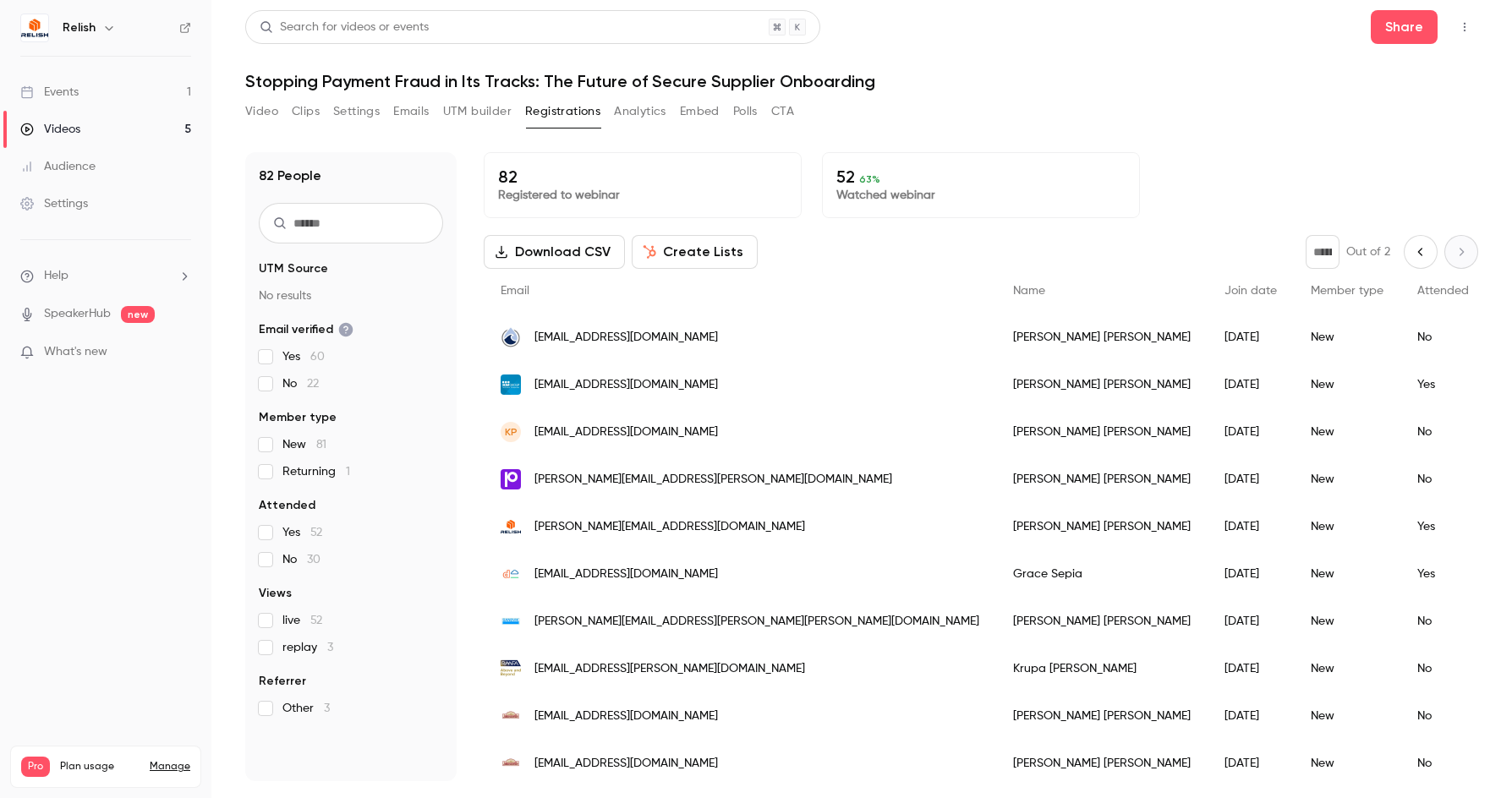
click at [262, 106] on button "Video" at bounding box center [262, 112] width 33 height 27
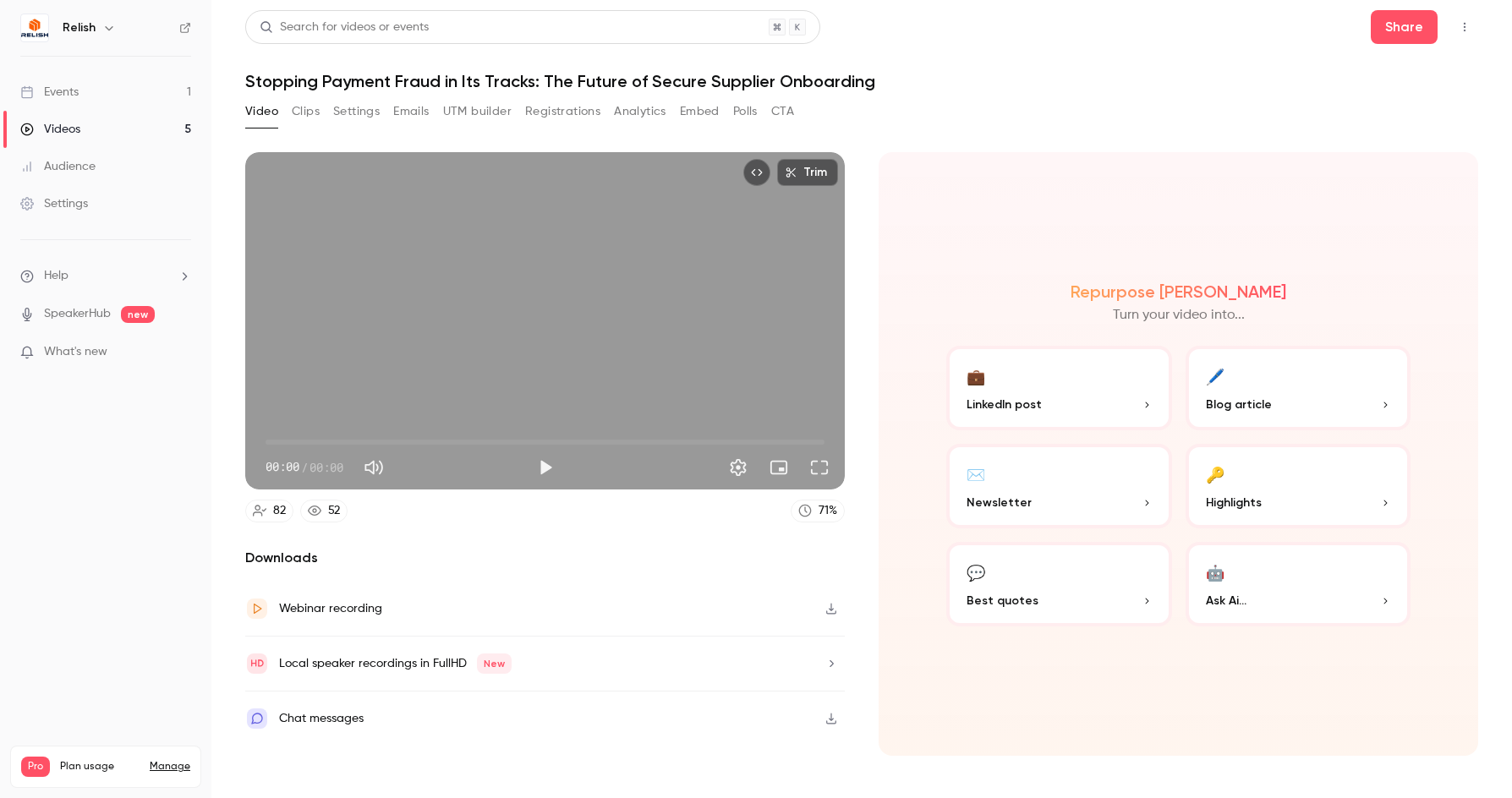
click at [282, 112] on div "Video Clips Settings Emails UTM builder Registrations Analytics Embed Polls CTA" at bounding box center [520, 112] width 549 height 27
click at [295, 114] on button "Clips" at bounding box center [305, 112] width 28 height 27
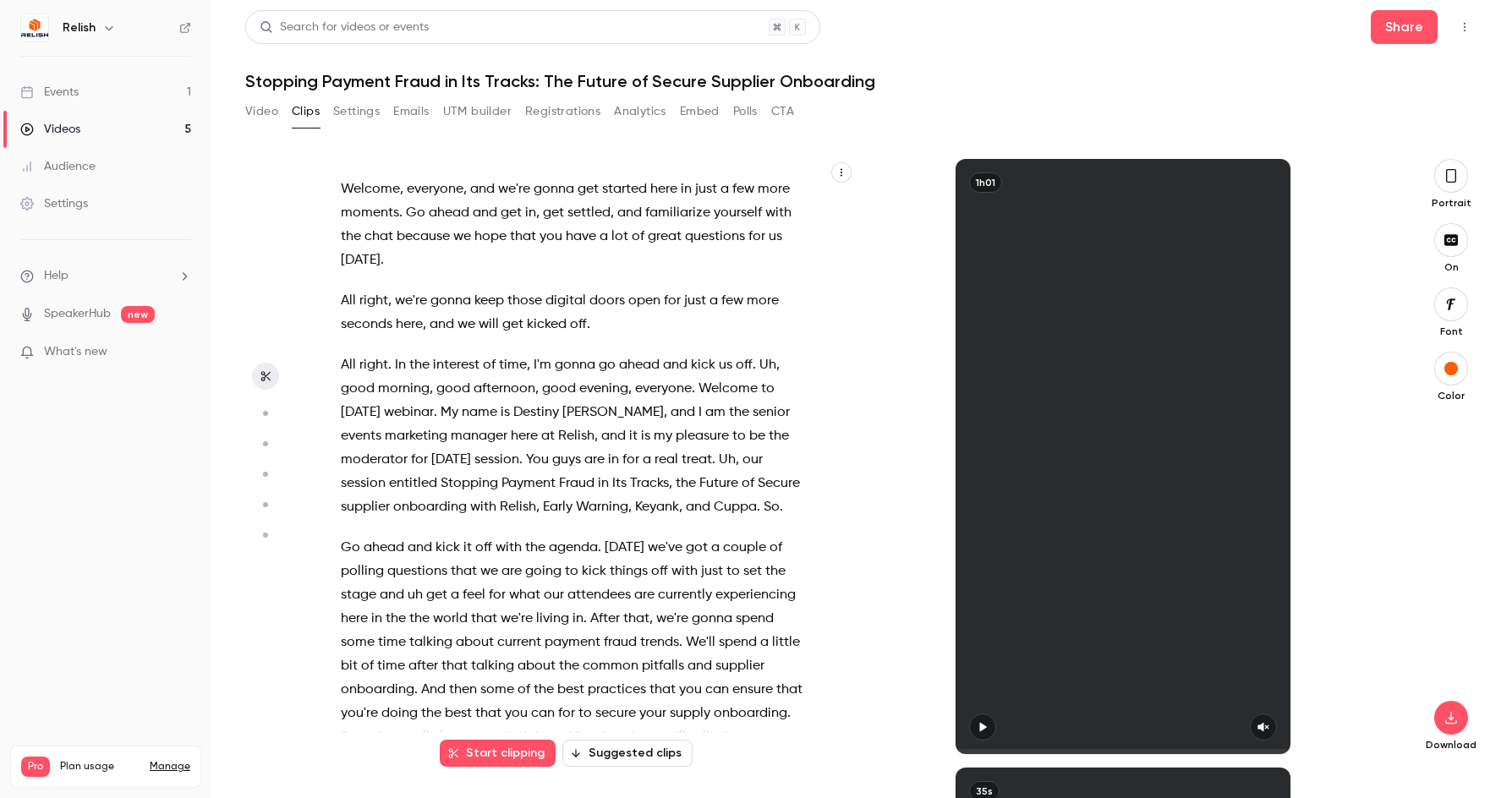
click at [354, 114] on button "Settings" at bounding box center [357, 112] width 47 height 27
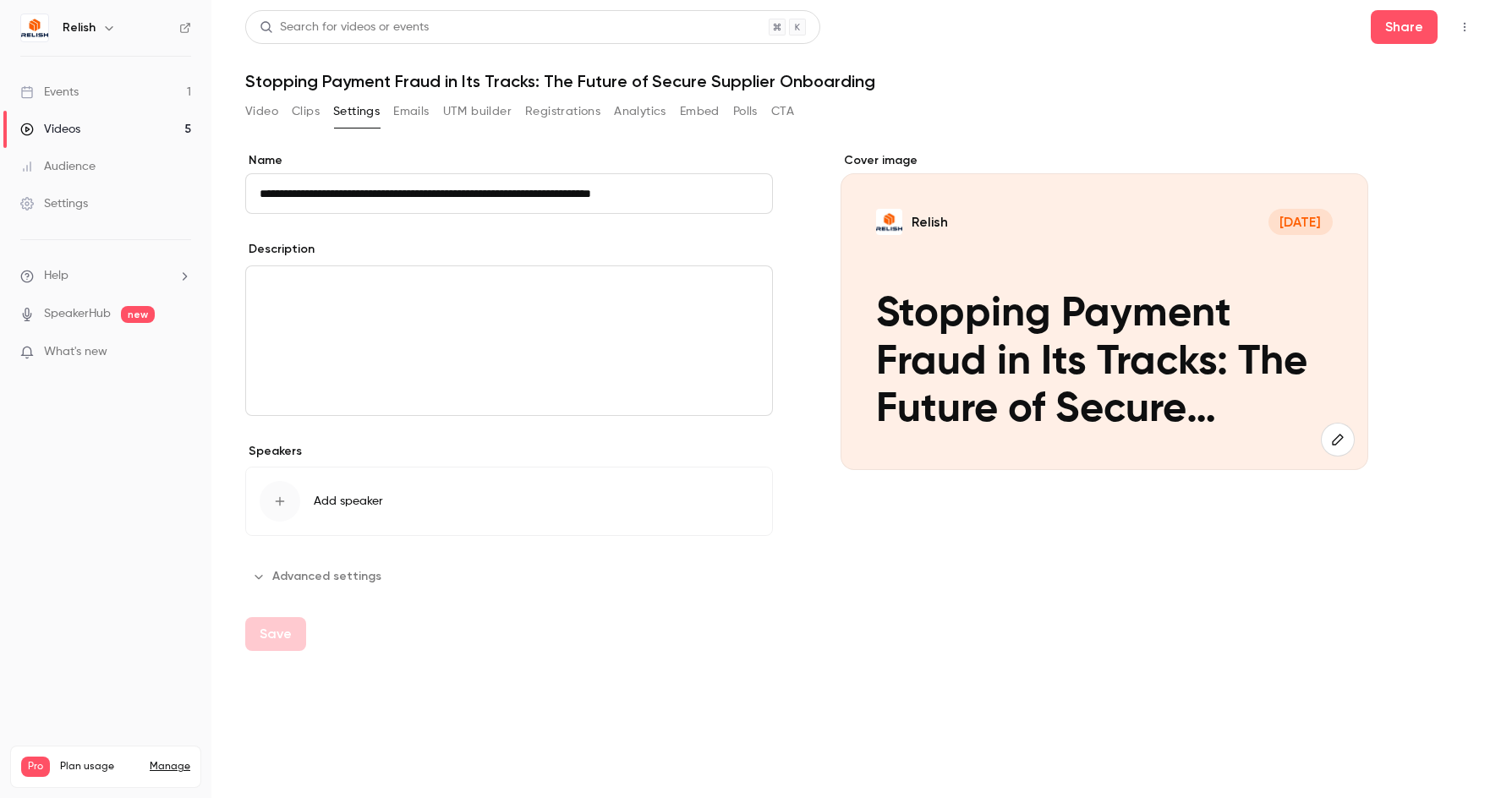
click at [120, 86] on link "Events 1" at bounding box center [105, 92] width 212 height 37
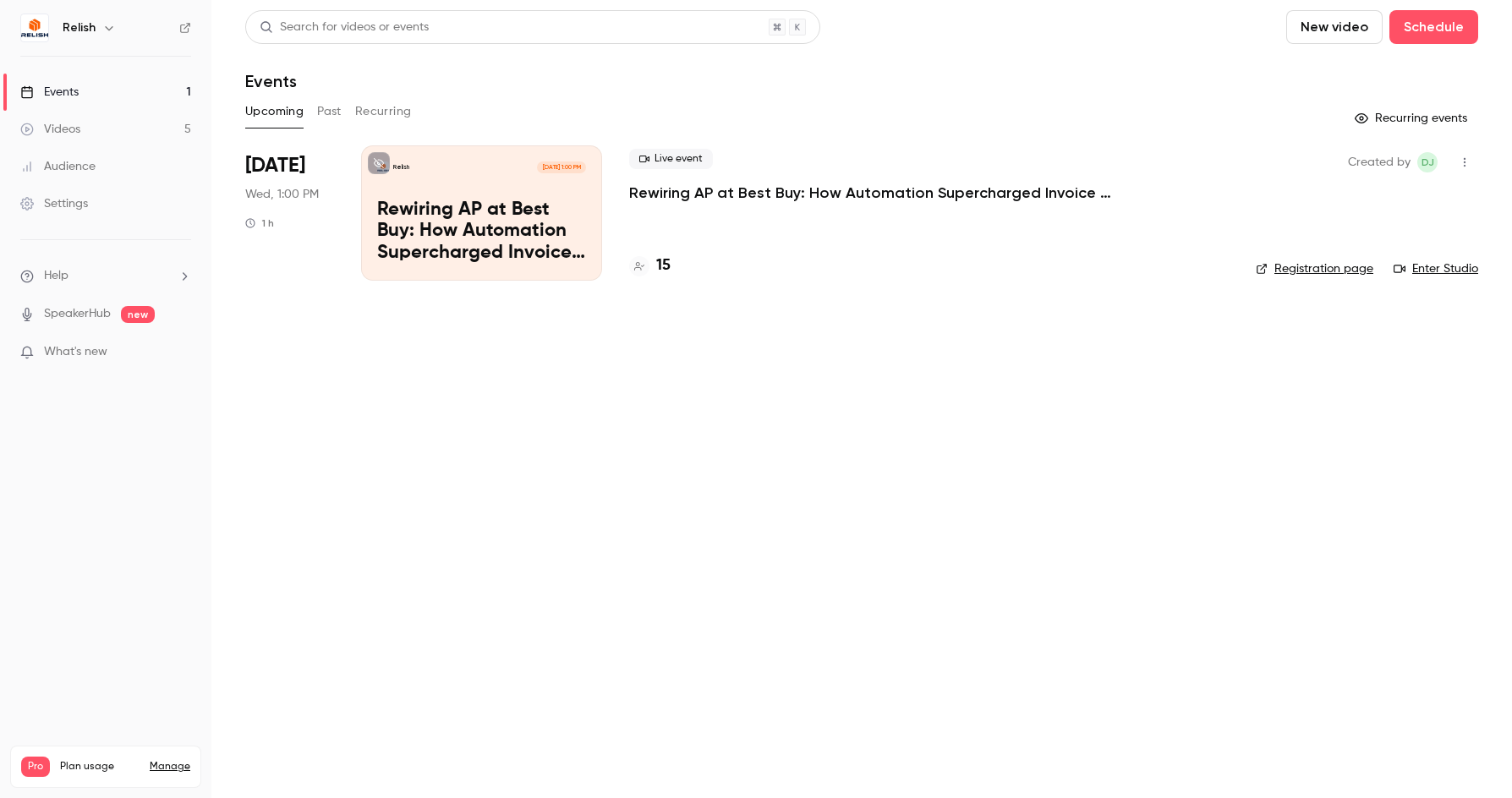
click at [343, 105] on div "Upcoming Past Recurring" at bounding box center [862, 112] width 1233 height 27
click at [326, 107] on button "Past" at bounding box center [329, 112] width 24 height 27
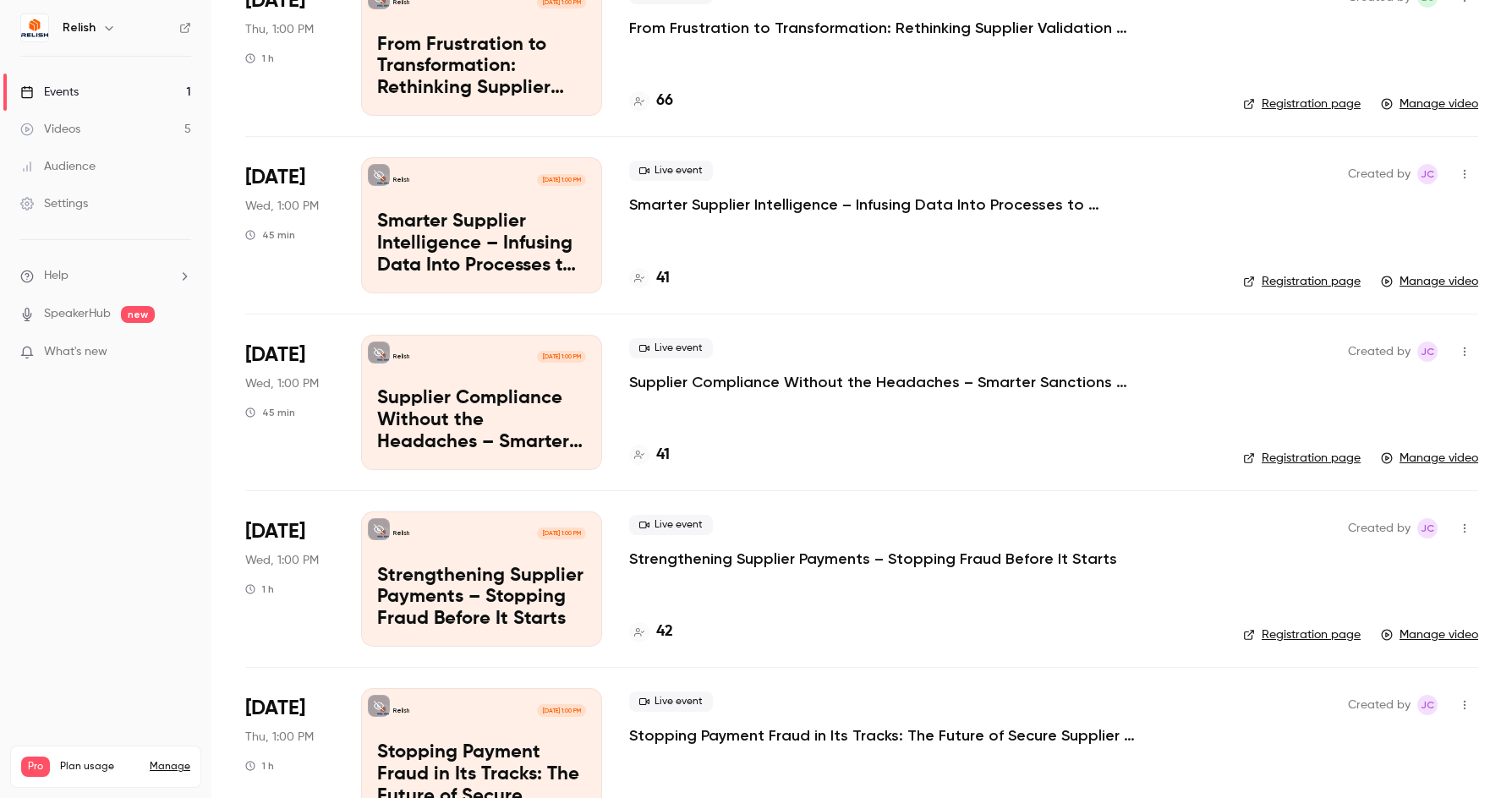
scroll to position [221, 0]
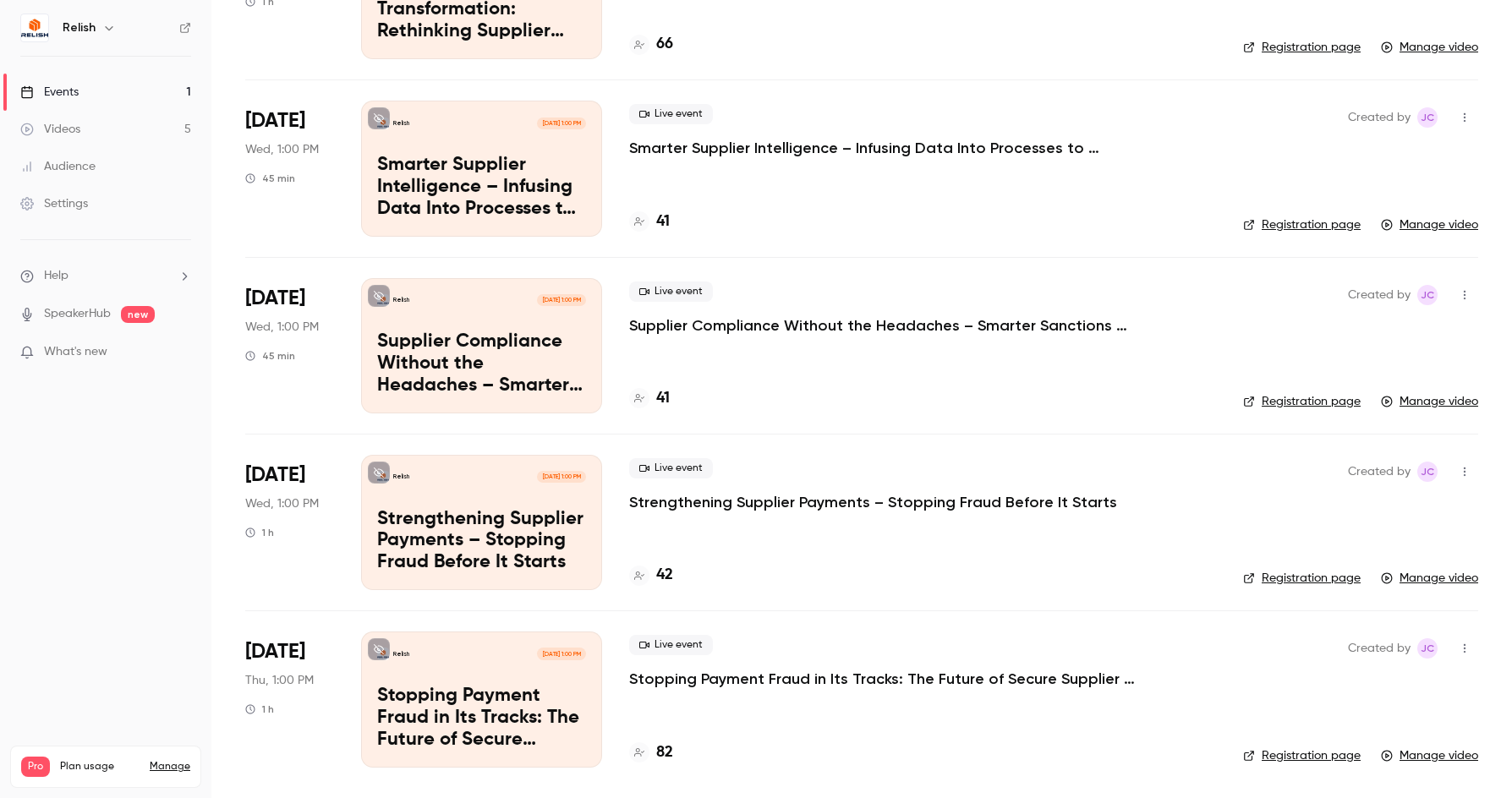
click at [735, 680] on p "Stopping Payment Fraud in Its Tracks: The Future of Secure Supplier Onboarding" at bounding box center [882, 678] width 508 height 20
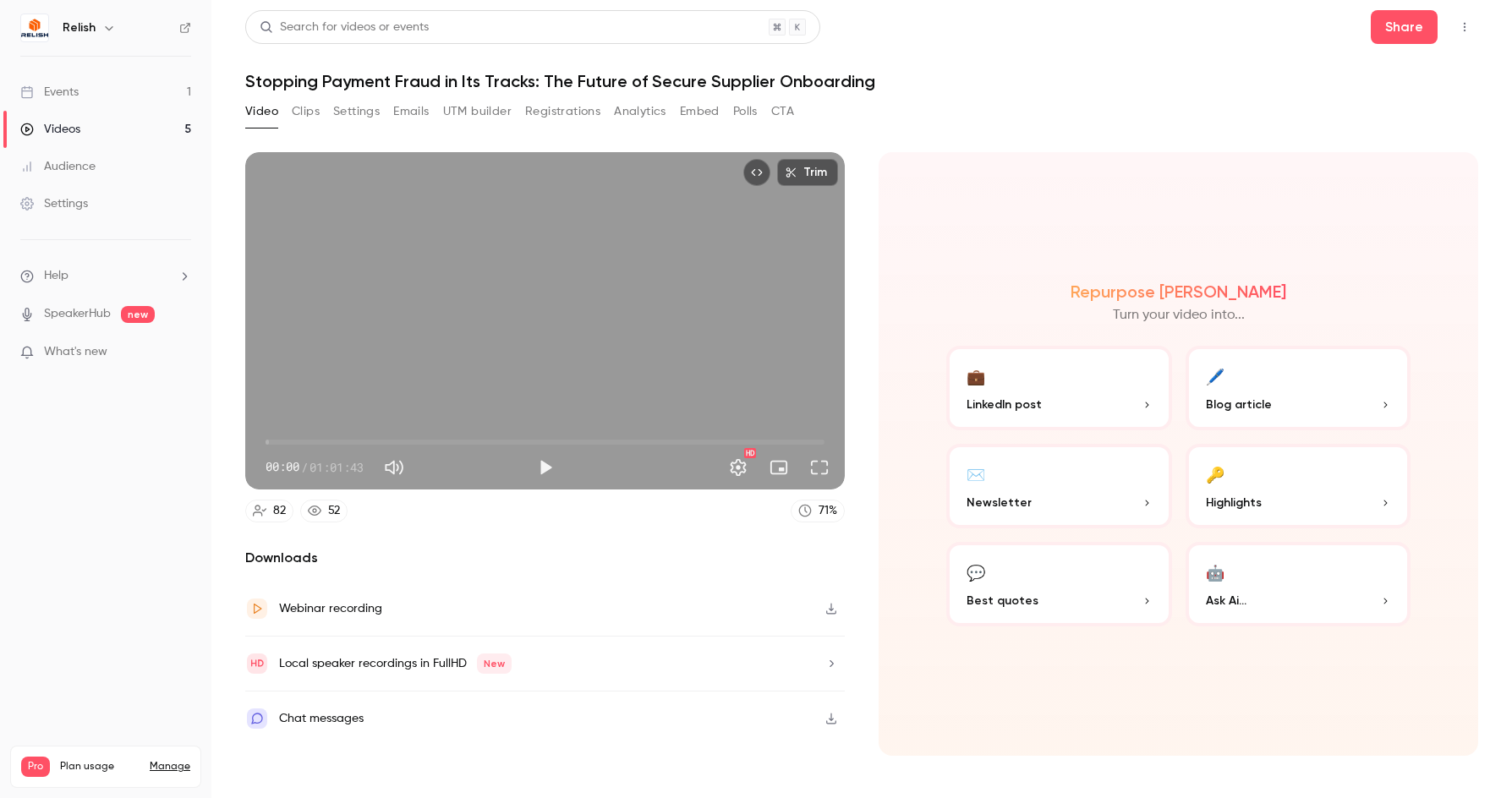
click at [571, 116] on button "Registrations" at bounding box center [562, 112] width 75 height 27
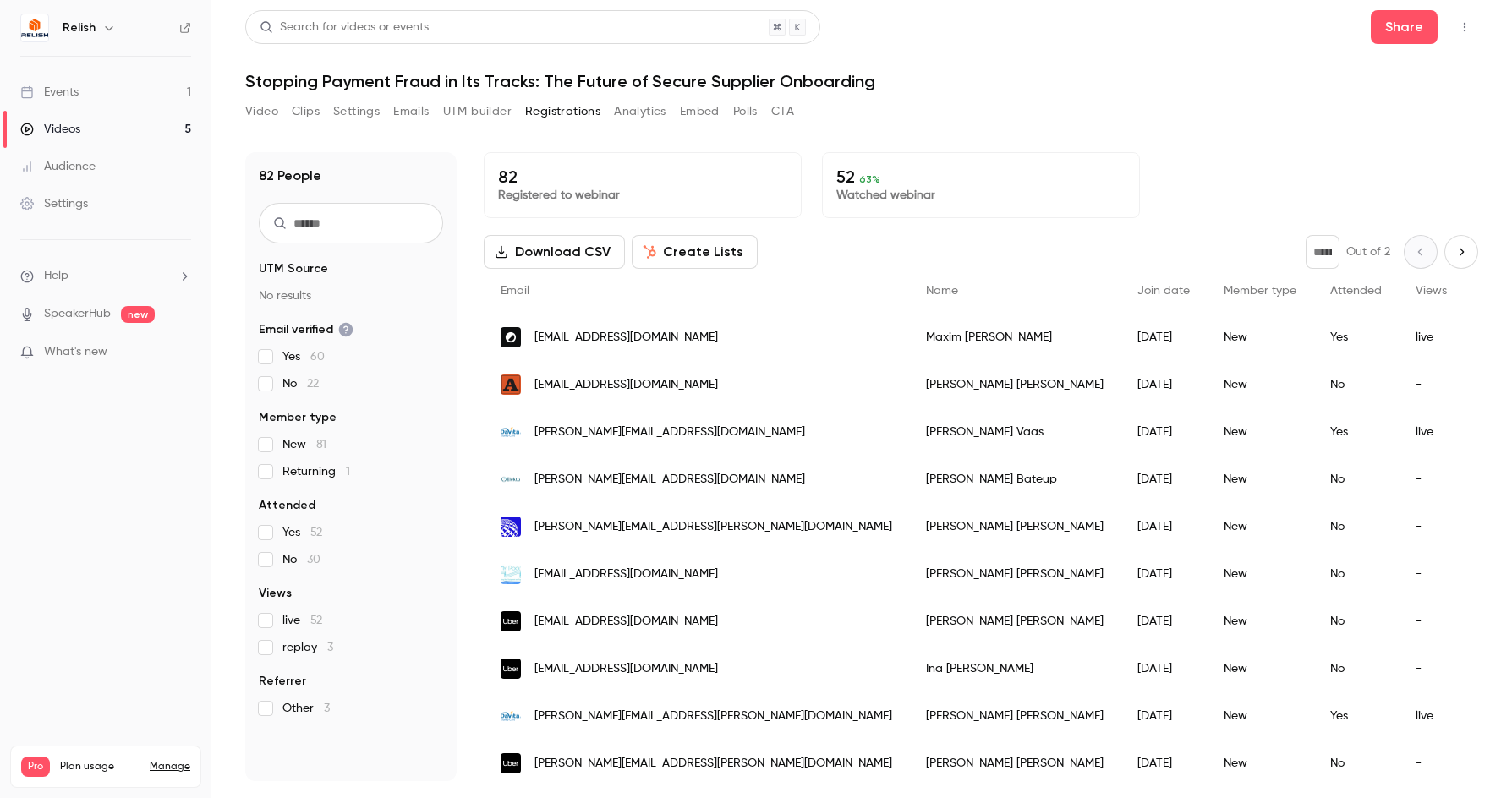
click at [1464, 246] on button "Next page" at bounding box center [1461, 251] width 34 height 34
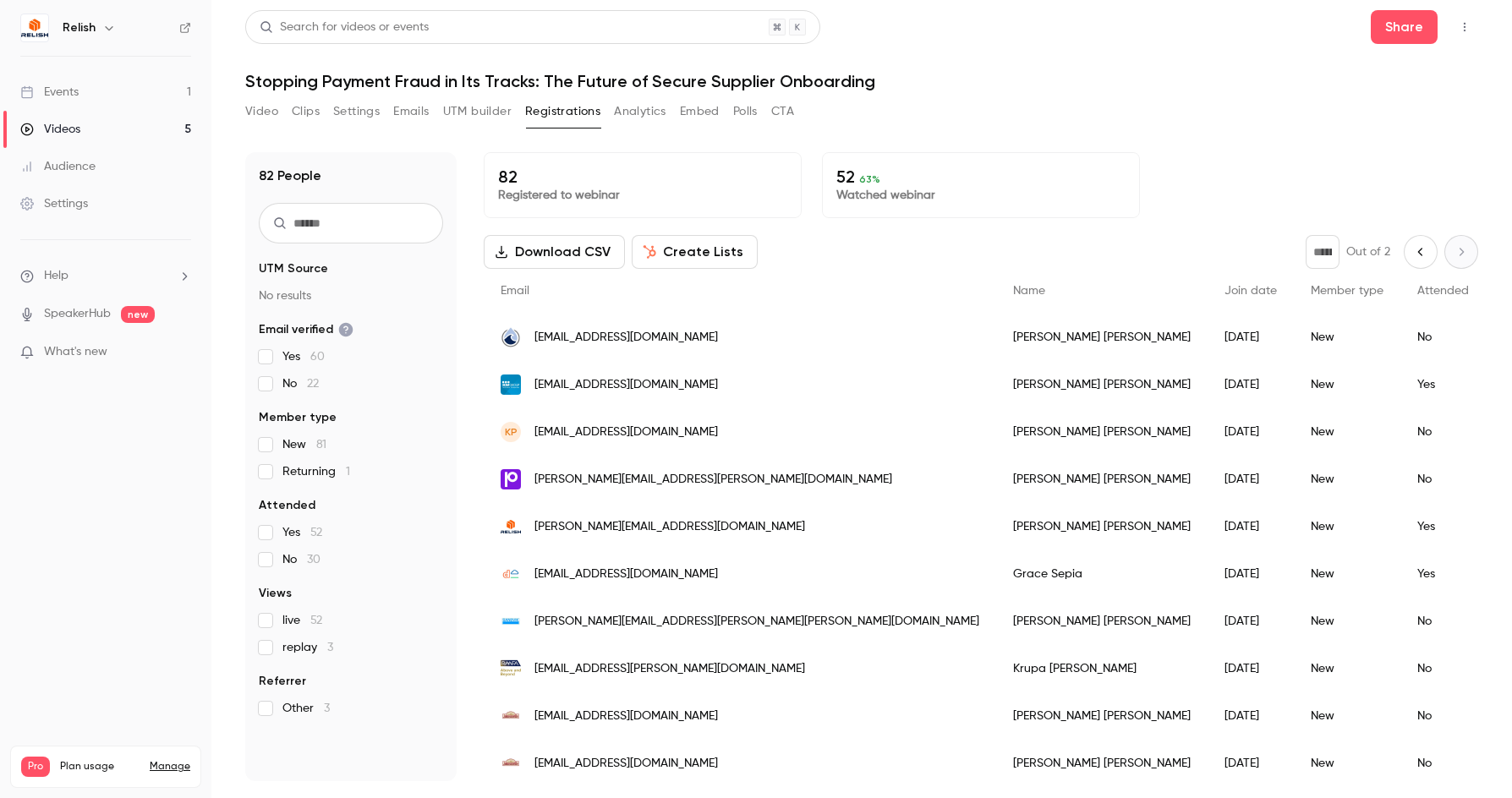
click at [1404, 251] on button "Previous page" at bounding box center [1420, 251] width 34 height 34
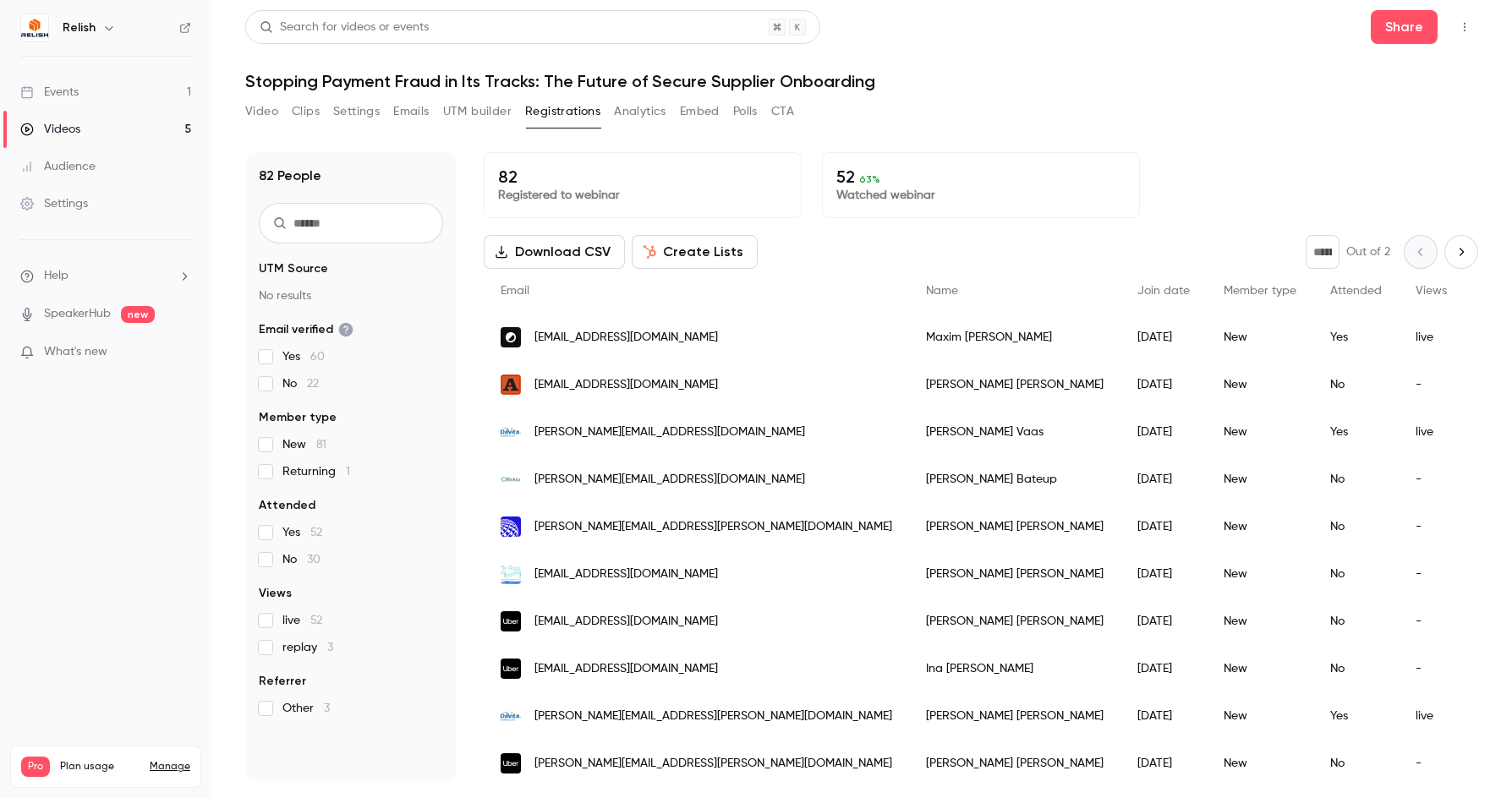
click at [1138, 289] on span "Join date" at bounding box center [1164, 290] width 53 height 12
click at [1458, 253] on button "Next page" at bounding box center [1461, 251] width 34 height 34
type input "*"
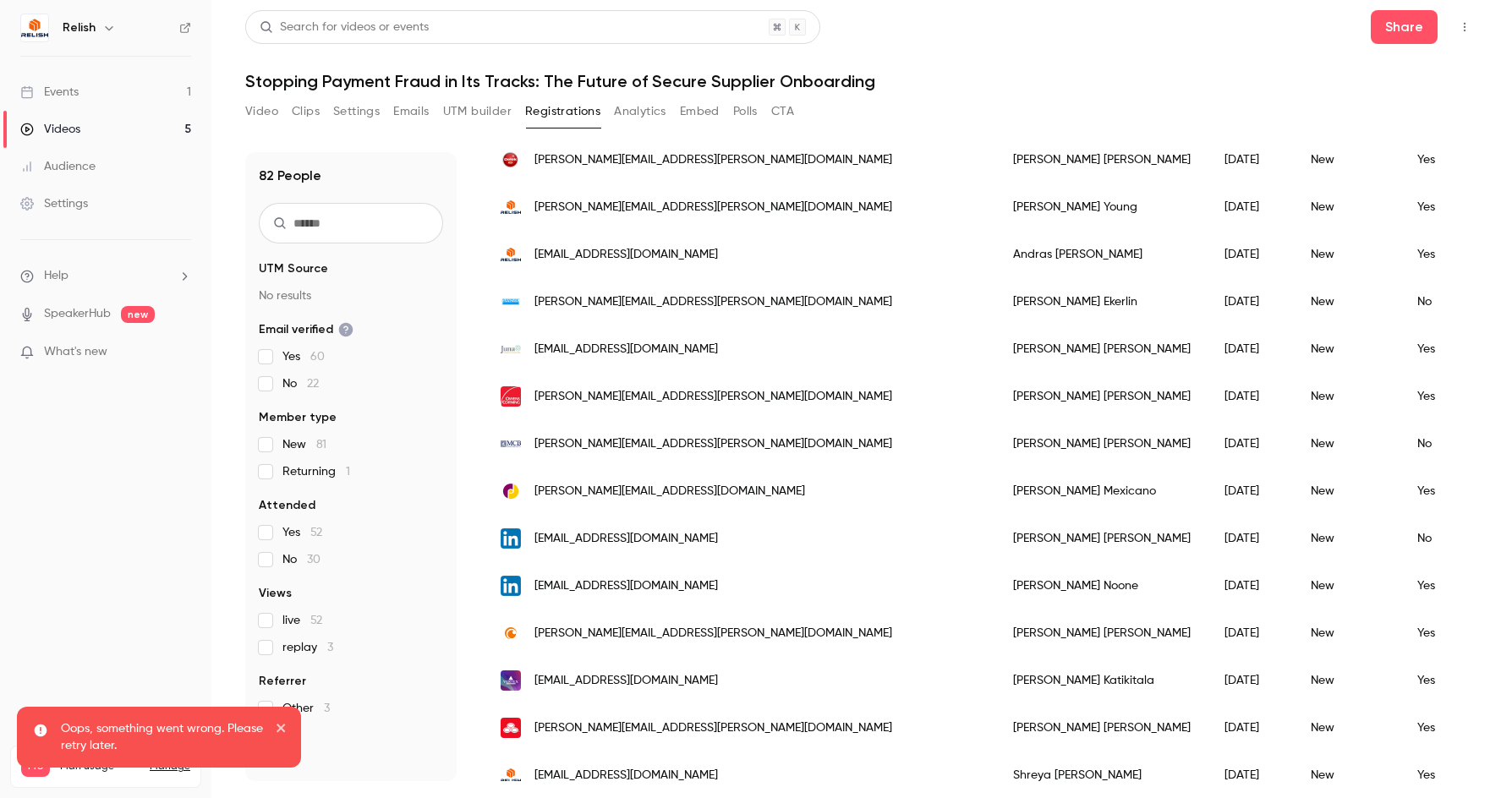
scroll to position [1060, 0]
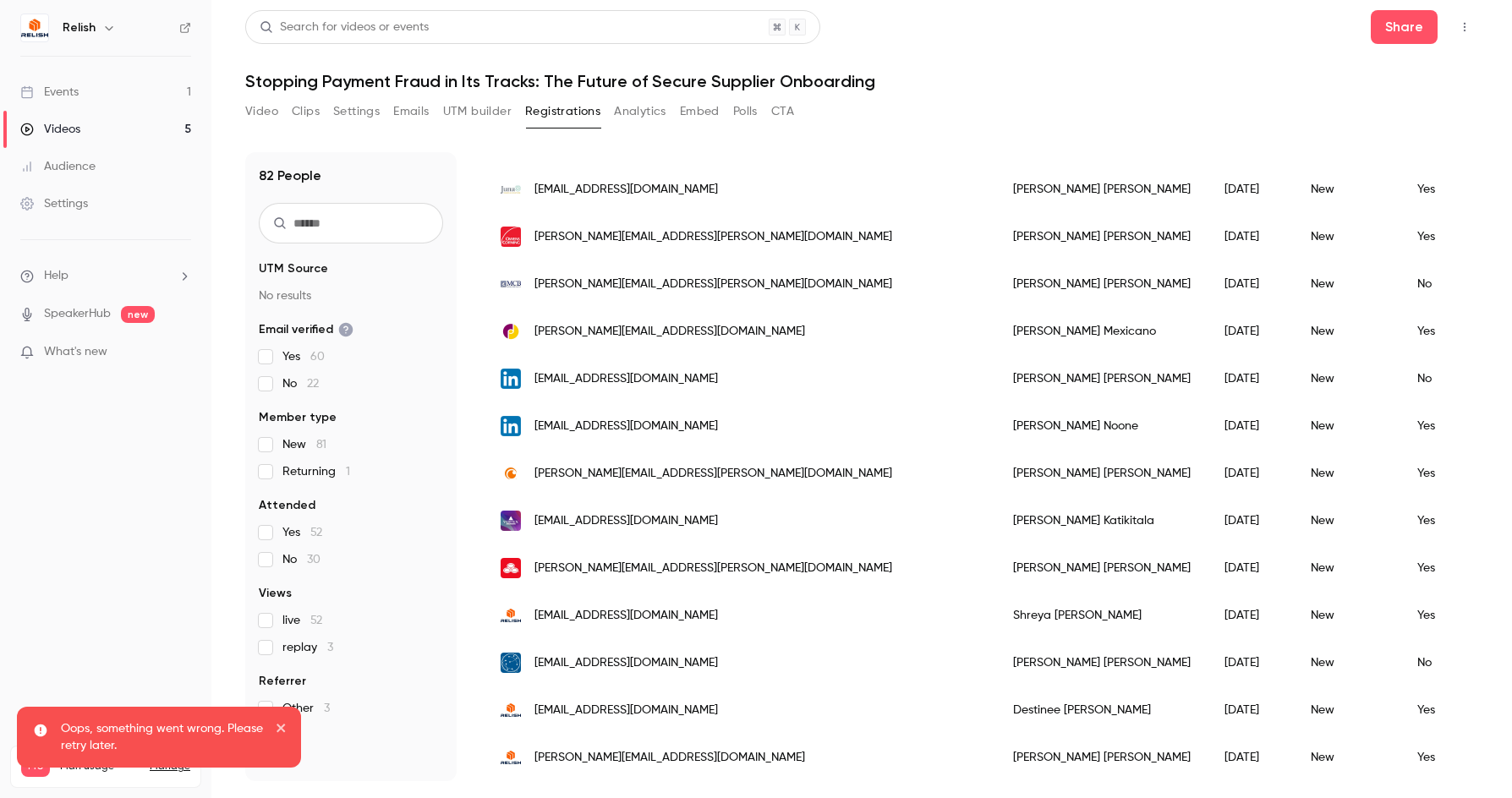
click at [282, 725] on icon "close" at bounding box center [282, 728] width 12 height 14
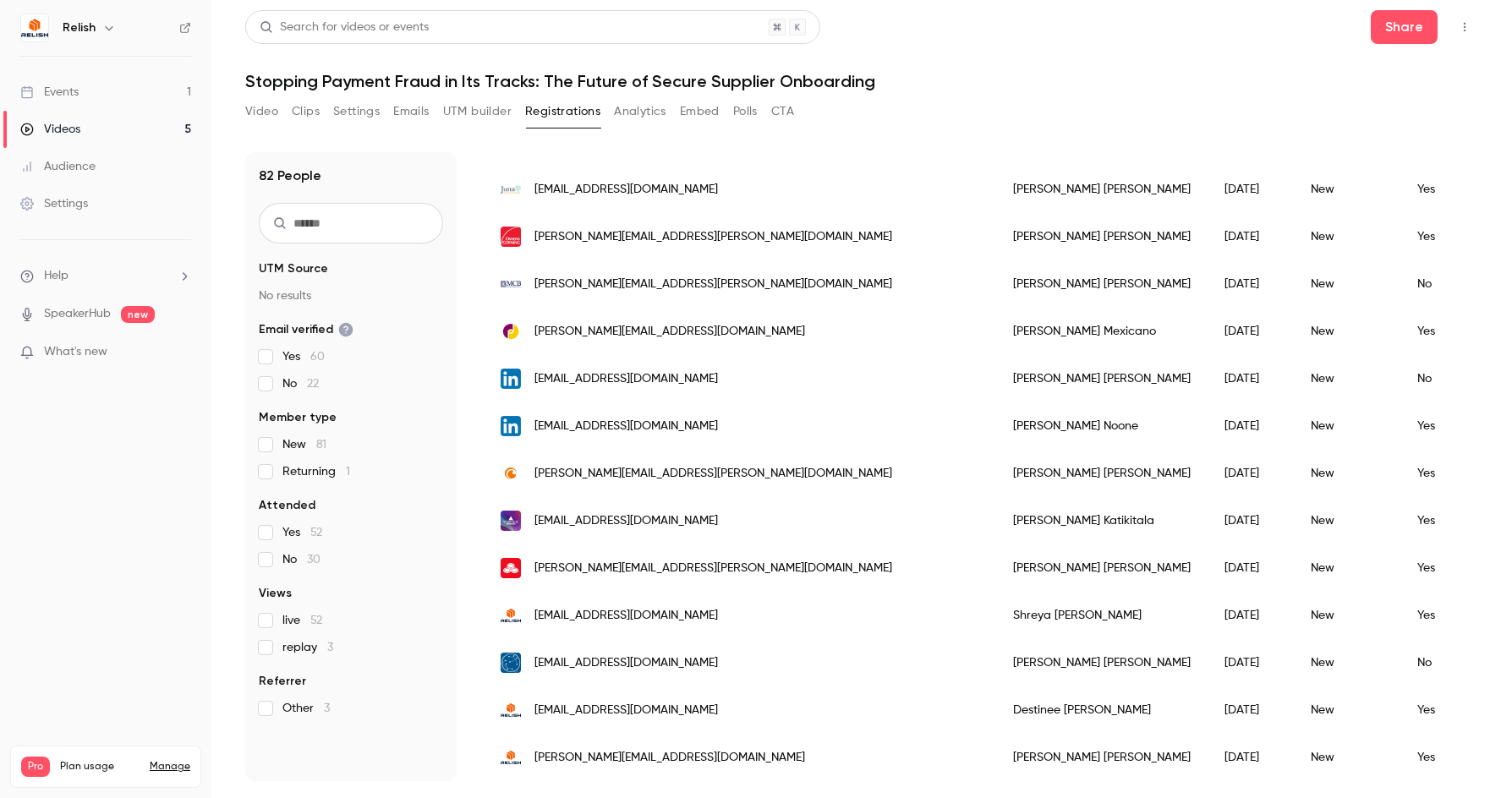
click at [1019, 83] on h1 "Stopping Payment Fraud in Its Tracks: The Future of Secure Supplier Onboarding" at bounding box center [862, 81] width 1233 height 20
